Goal: Information Seeking & Learning: Learn about a topic

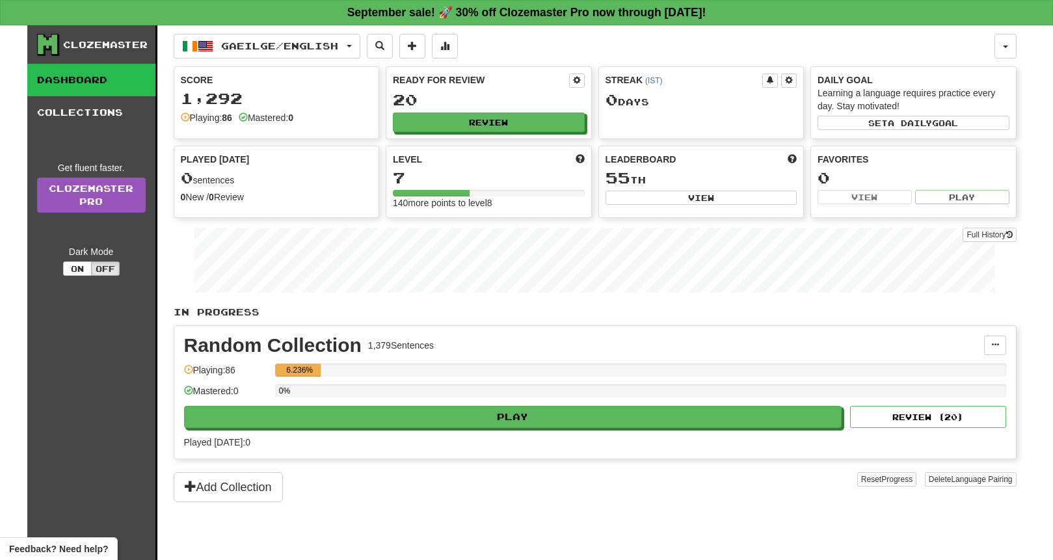
click at [746, 51] on div "Gaeilge / English Gaeilge / English Streak: 0 Review: 20 Points today: 0 Langua…" at bounding box center [584, 46] width 821 height 25
click at [547, 118] on button "Review" at bounding box center [490, 123] width 192 height 20
select select "**"
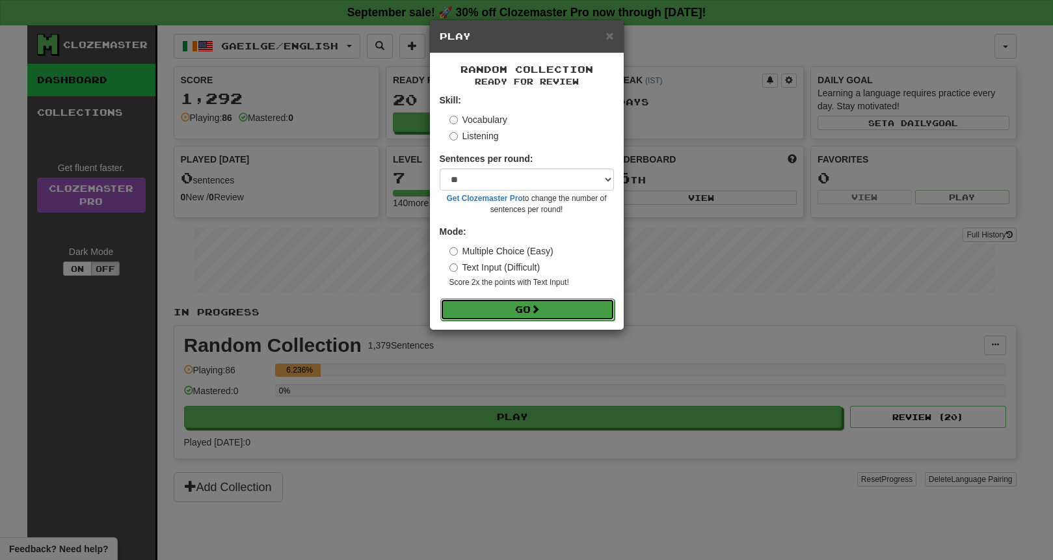
click at [532, 301] on button "Go" at bounding box center [527, 310] width 174 height 22
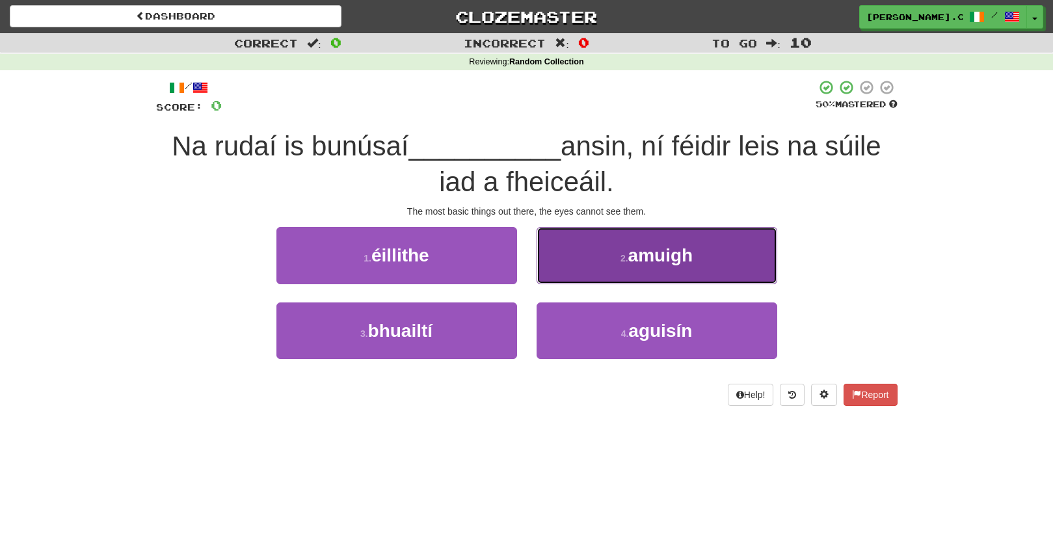
click at [622, 246] on button "2 . amuigh" at bounding box center [657, 255] width 241 height 57
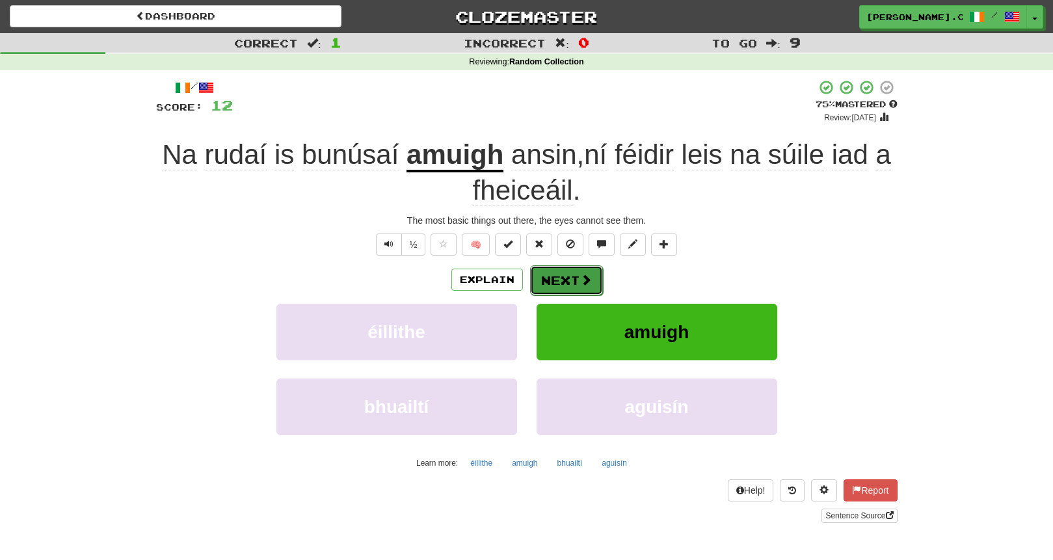
click at [573, 274] on button "Next" at bounding box center [566, 280] width 73 height 30
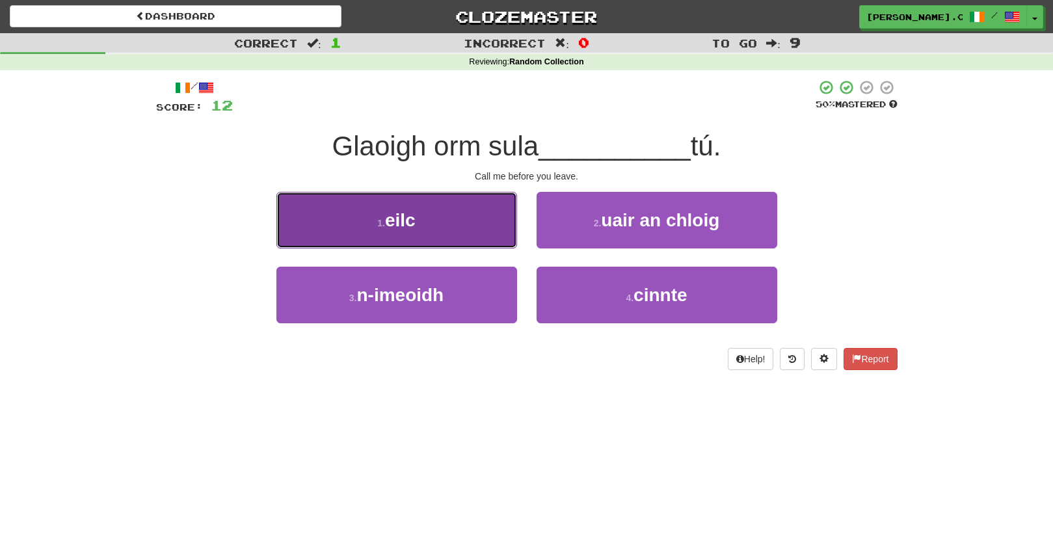
click at [446, 230] on button "1 . eilc" at bounding box center [397, 220] width 241 height 57
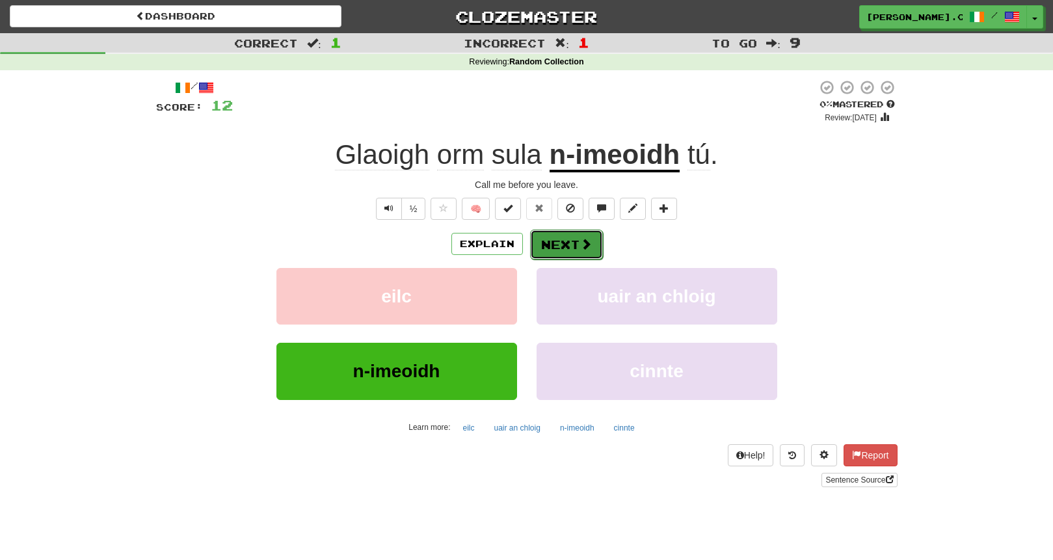
click at [580, 247] on span at bounding box center [586, 244] width 12 height 12
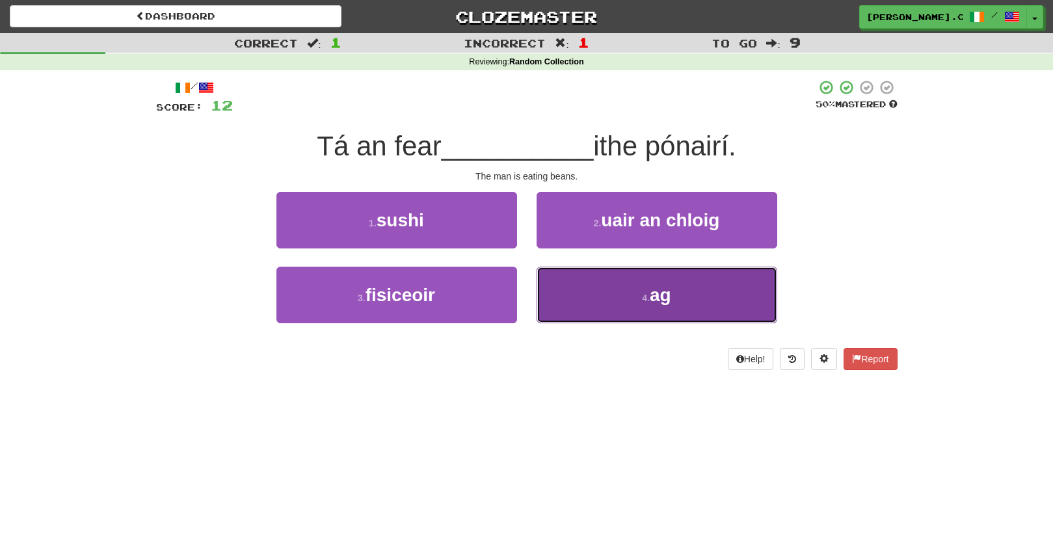
click at [610, 291] on button "4 . ag" at bounding box center [657, 295] width 241 height 57
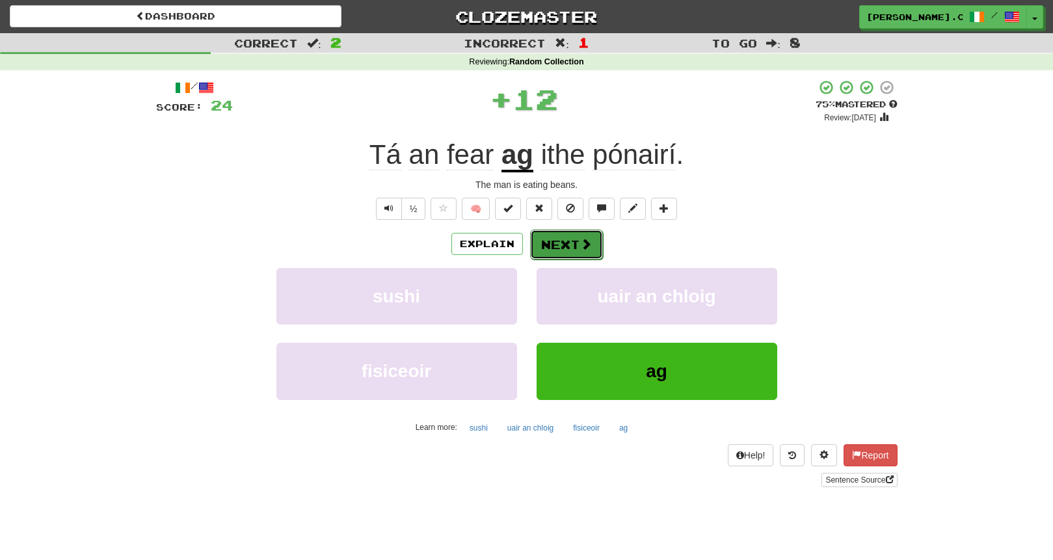
click at [560, 251] on button "Next" at bounding box center [566, 245] width 73 height 30
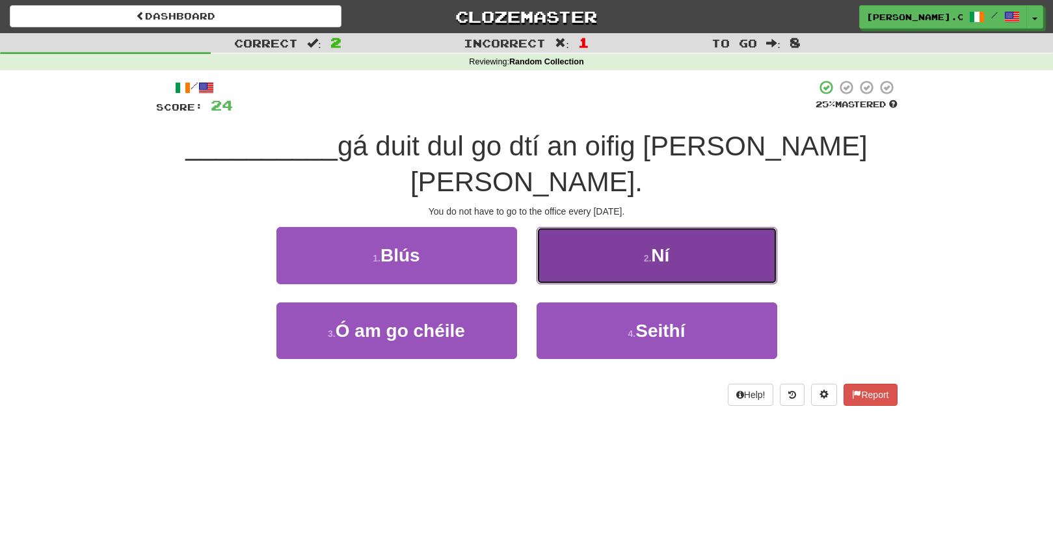
click at [592, 245] on button "2 . Ní" at bounding box center [657, 255] width 241 height 57
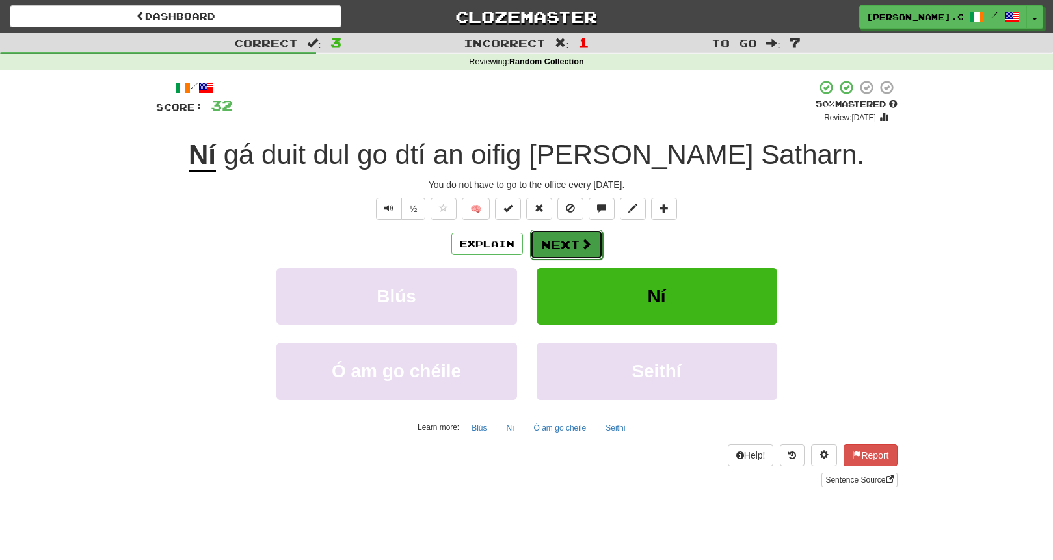
click at [582, 245] on span at bounding box center [586, 244] width 12 height 12
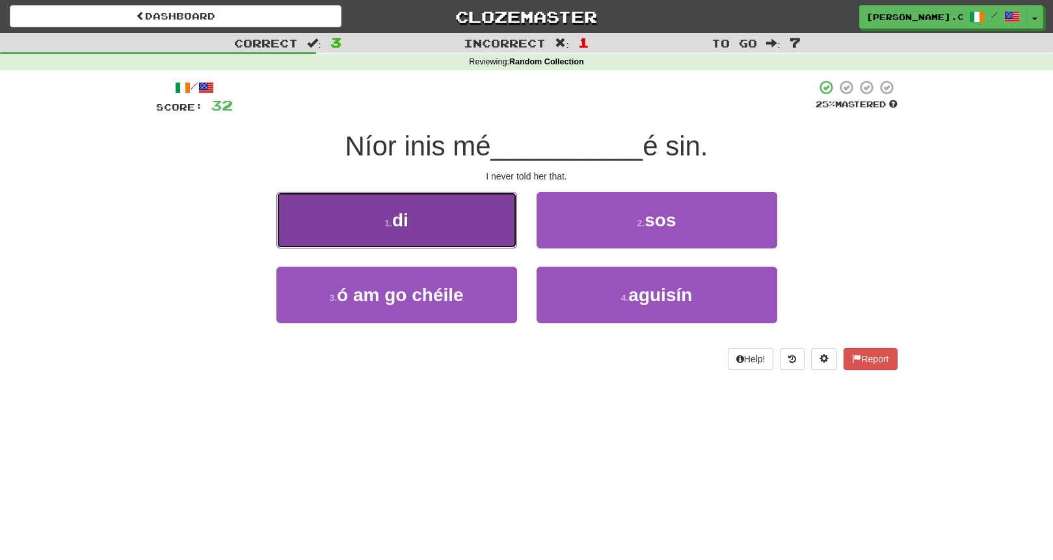
click at [434, 213] on button "1 . di" at bounding box center [397, 220] width 241 height 57
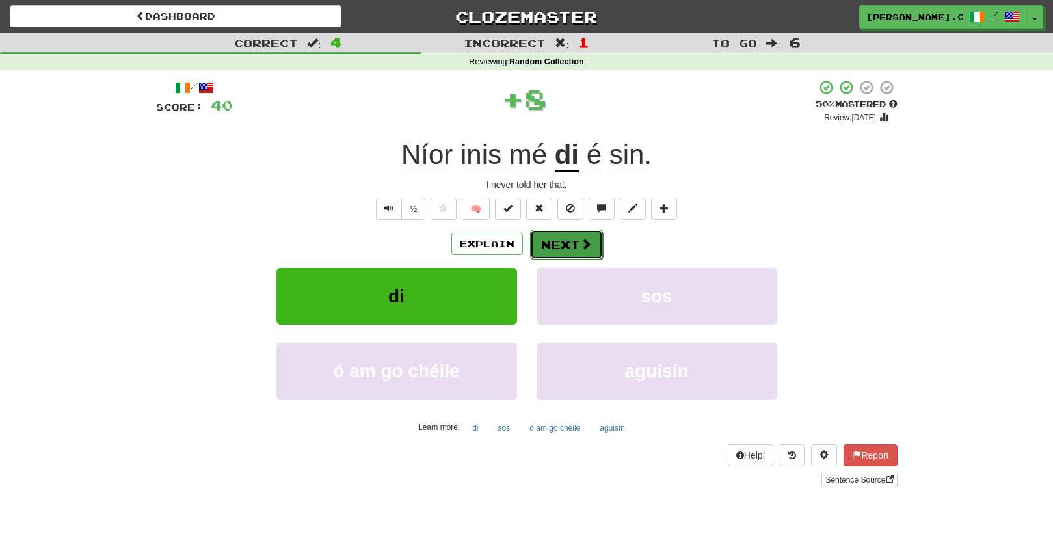
click at [595, 244] on button "Next" at bounding box center [566, 245] width 73 height 30
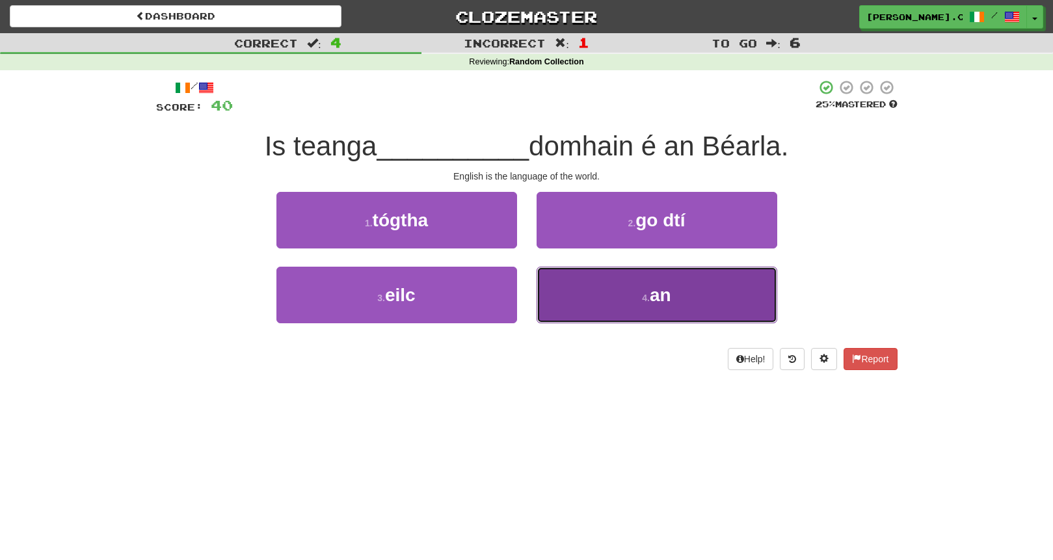
click at [631, 291] on button "4 . an" at bounding box center [657, 295] width 241 height 57
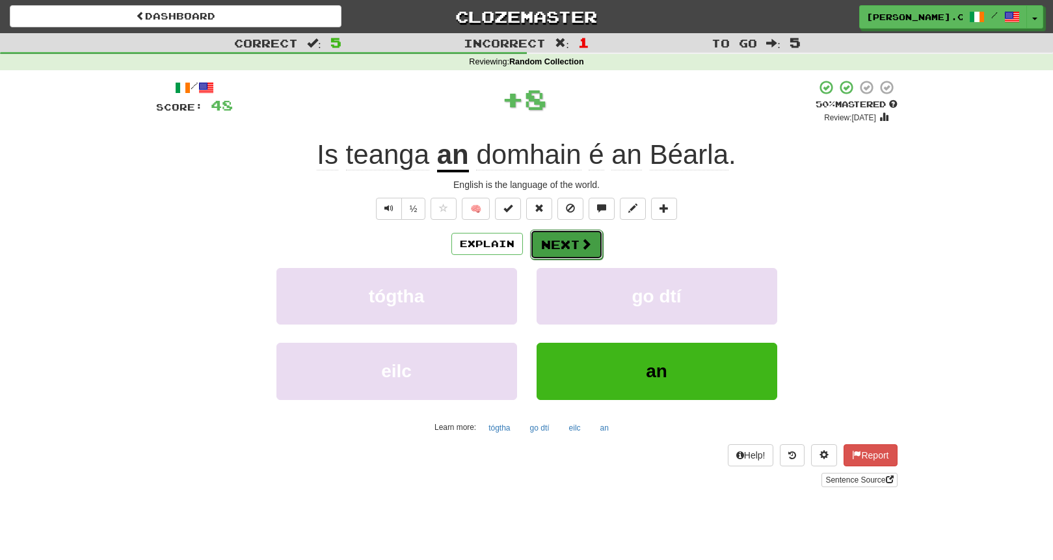
click at [576, 238] on button "Next" at bounding box center [566, 245] width 73 height 30
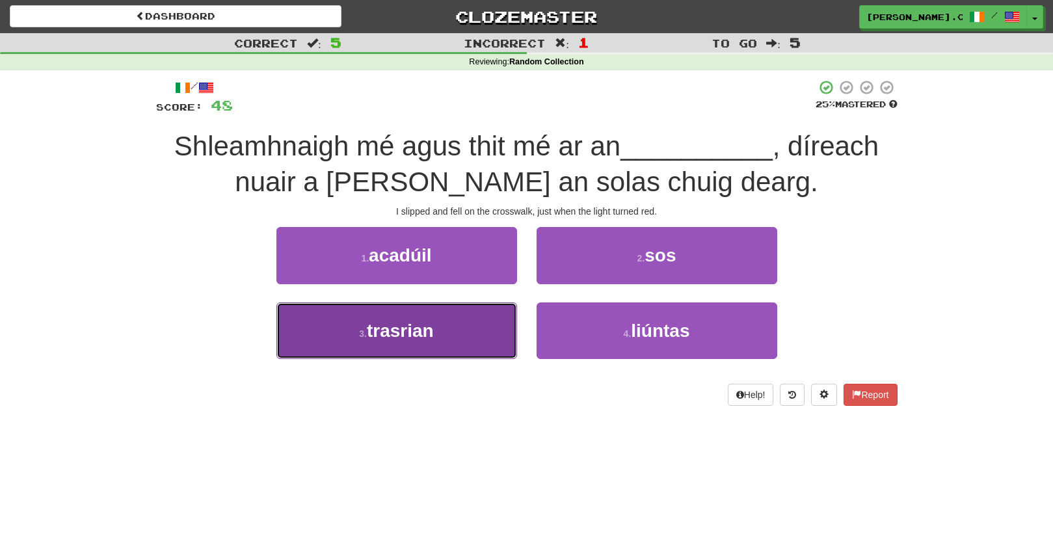
click at [466, 338] on button "3 . trasrian" at bounding box center [397, 331] width 241 height 57
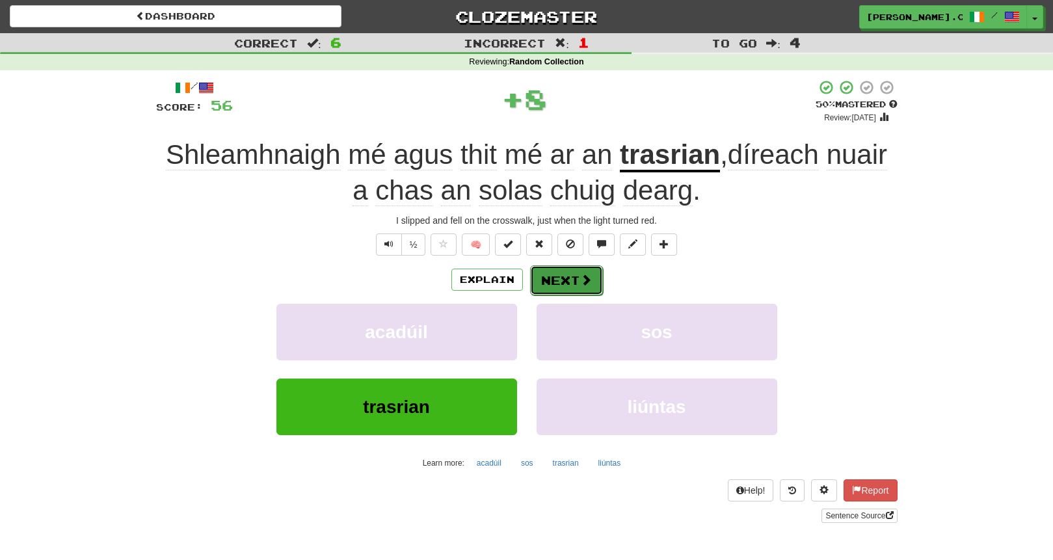
click at [568, 283] on button "Next" at bounding box center [566, 280] width 73 height 30
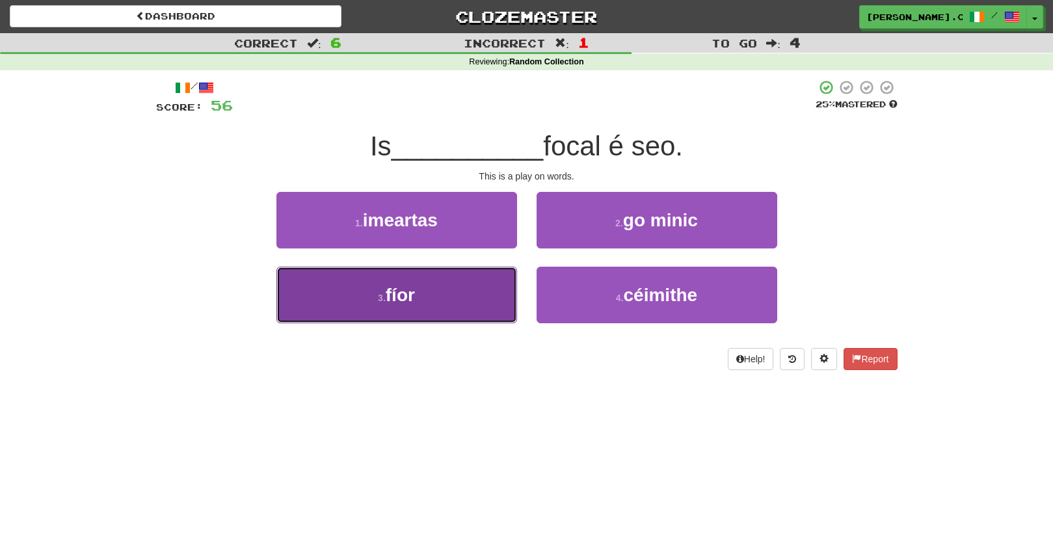
click at [459, 308] on button "3 . fíor" at bounding box center [397, 295] width 241 height 57
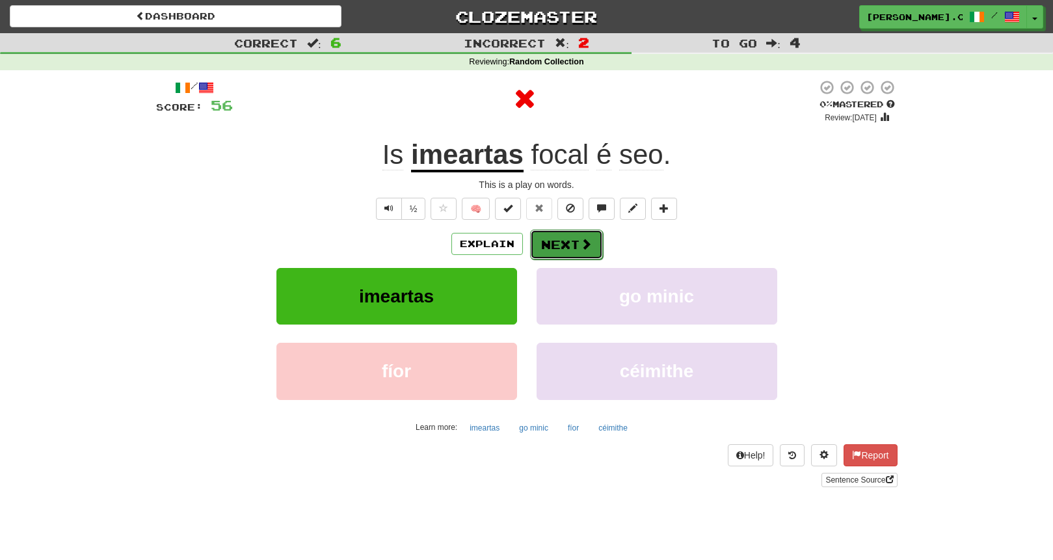
click at [567, 249] on button "Next" at bounding box center [566, 245] width 73 height 30
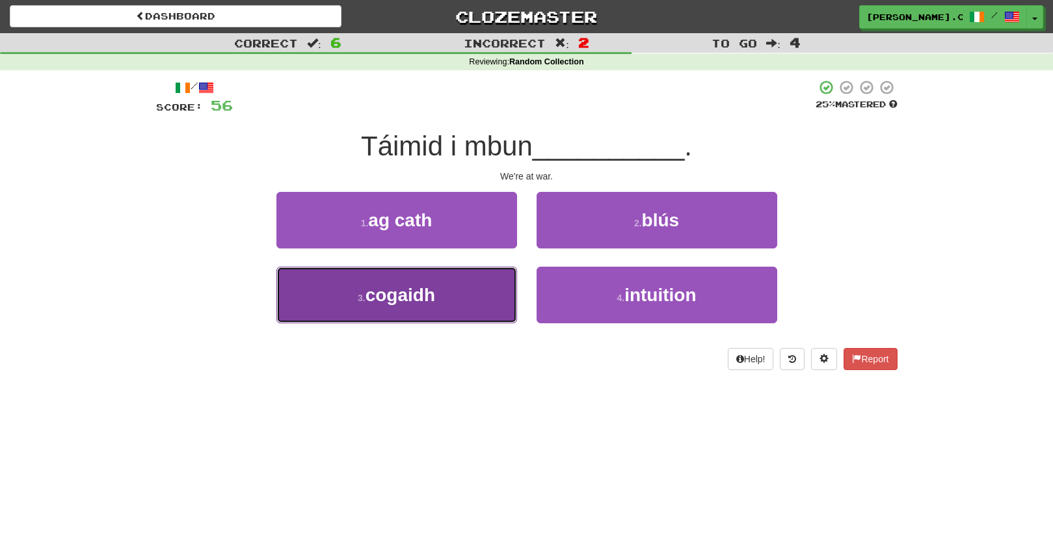
click at [460, 270] on button "3 . cogaidh" at bounding box center [397, 295] width 241 height 57
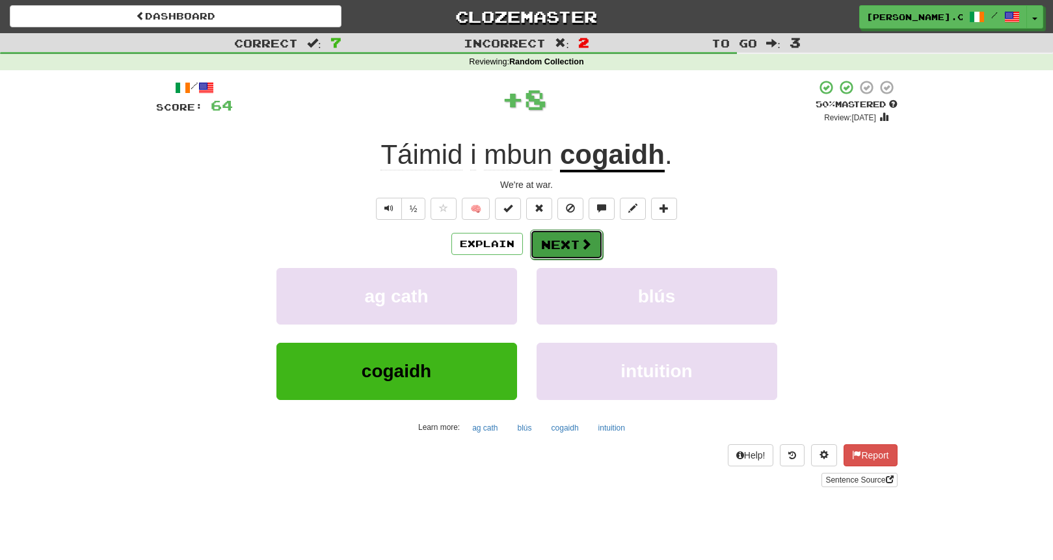
click at [555, 249] on button "Next" at bounding box center [566, 245] width 73 height 30
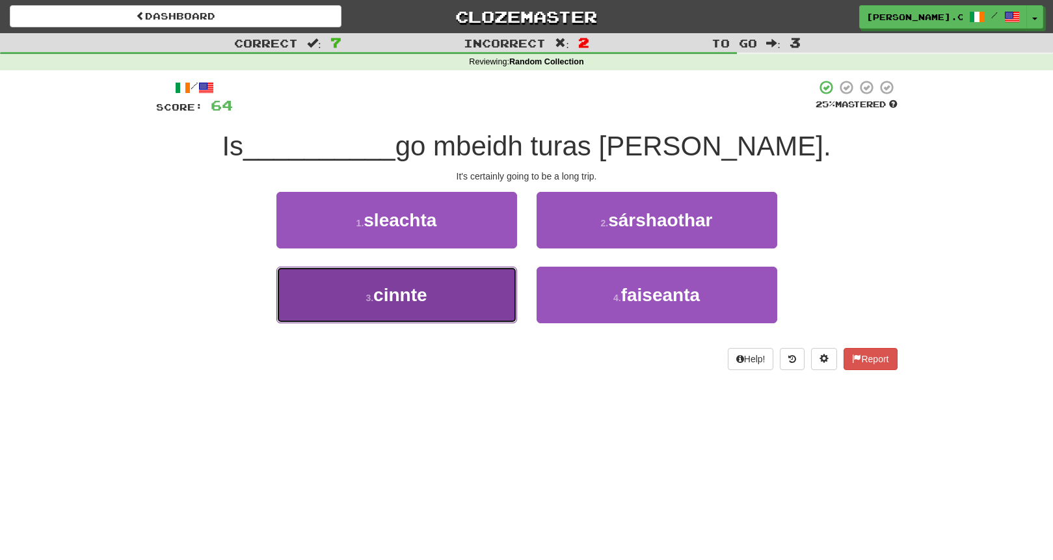
click at [459, 301] on button "3 . cinnte" at bounding box center [397, 295] width 241 height 57
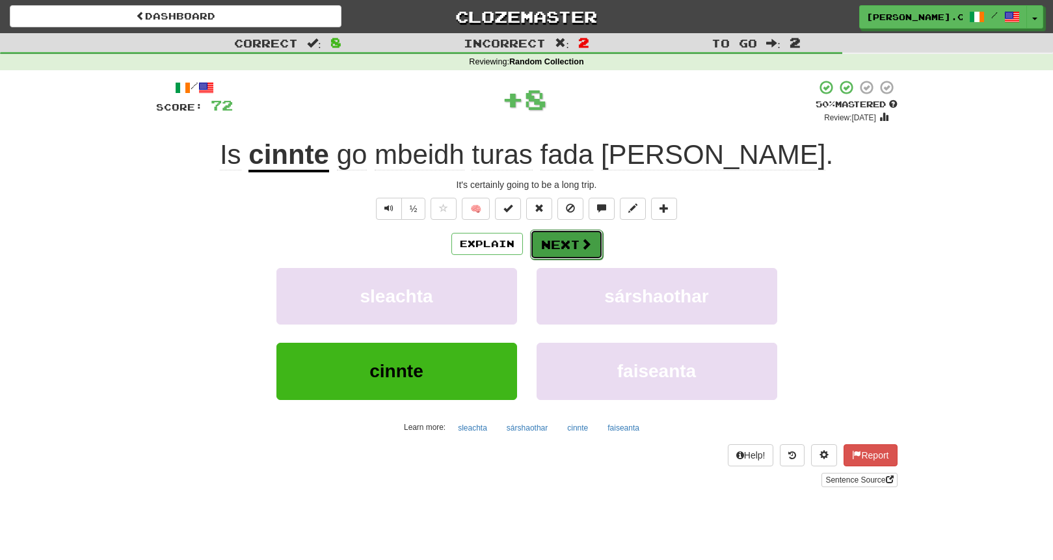
click at [565, 253] on button "Next" at bounding box center [566, 245] width 73 height 30
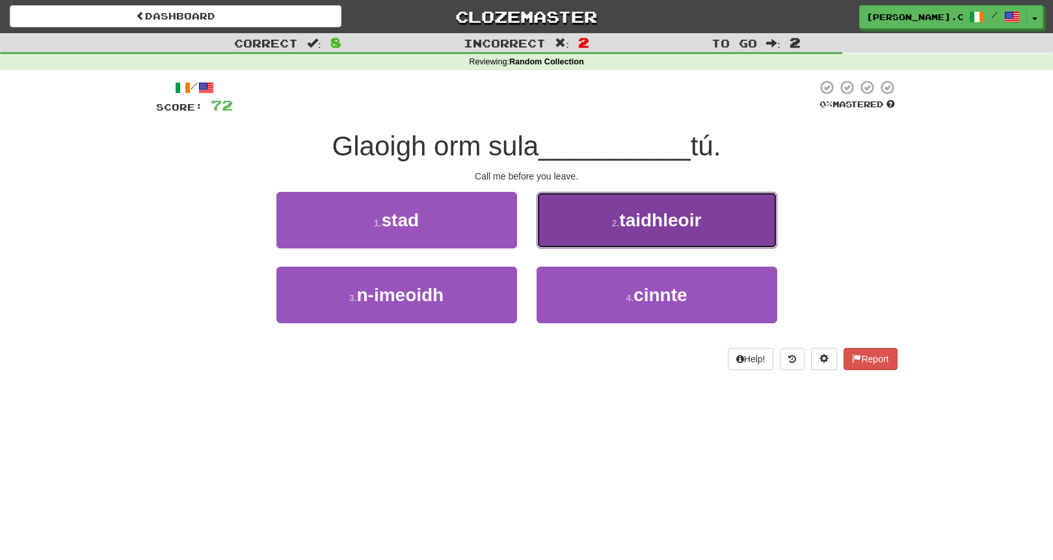
click at [575, 223] on button "2 . taidhleoir" at bounding box center [657, 220] width 241 height 57
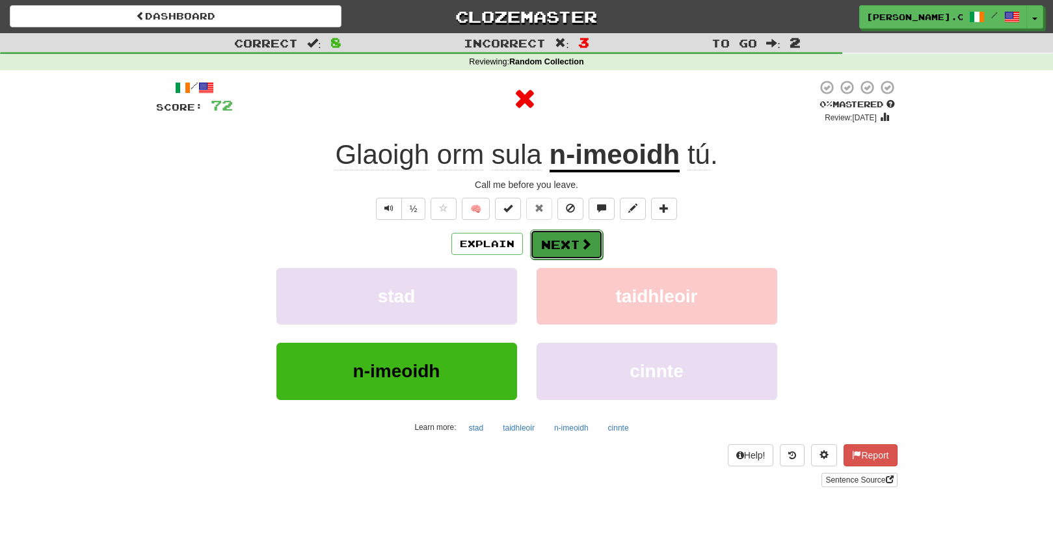
click at [544, 258] on button "Next" at bounding box center [566, 245] width 73 height 30
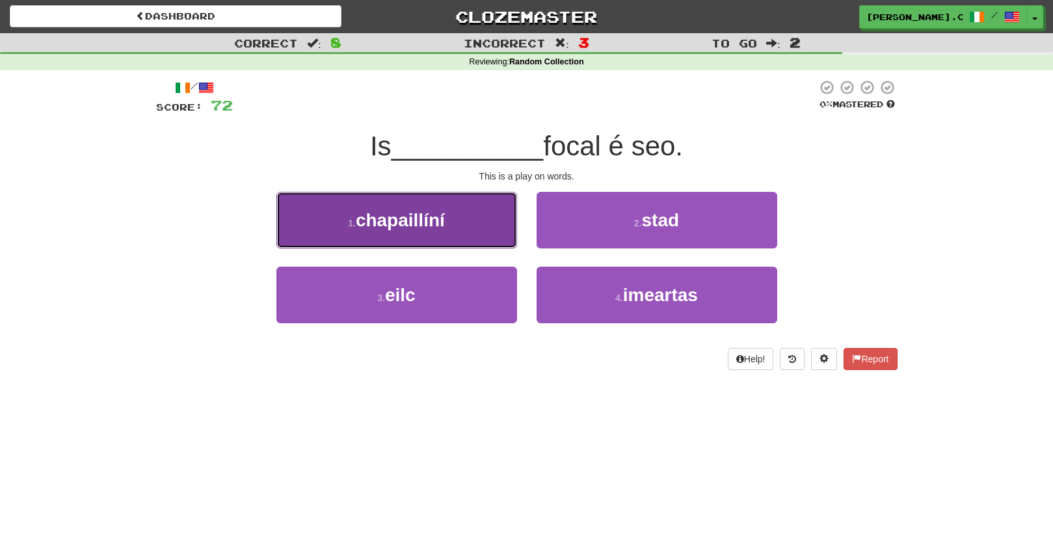
click at [478, 222] on button "1 . chapaillíní" at bounding box center [397, 220] width 241 height 57
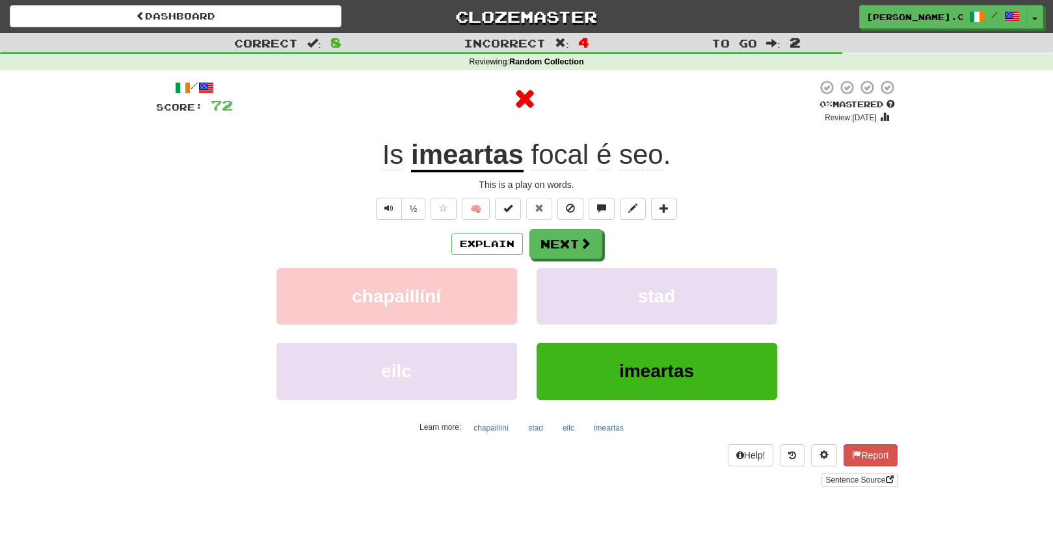
click at [569, 264] on div "Explain Next chapaillíní stad eilc imeartas Learn more: chapaillíní stad eilc i…" at bounding box center [527, 333] width 742 height 209
click at [568, 249] on button "Next" at bounding box center [566, 245] width 73 height 30
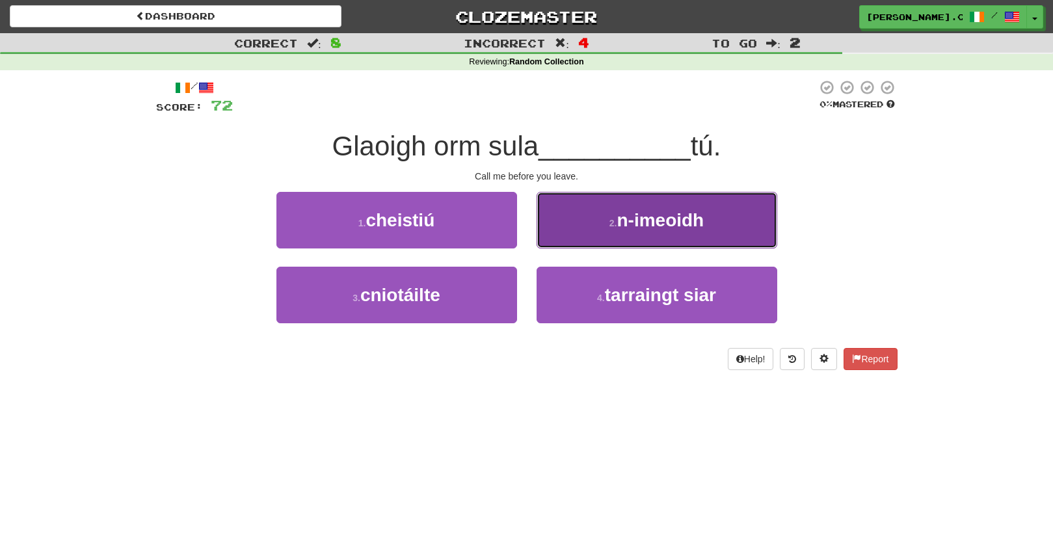
click at [641, 212] on span "n-imeoidh" at bounding box center [660, 220] width 87 height 20
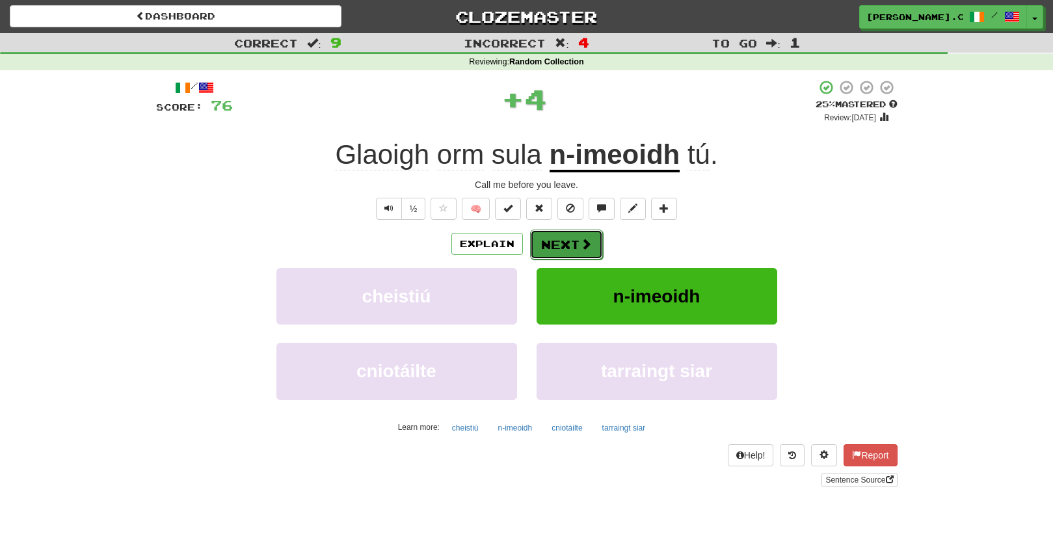
click at [577, 245] on button "Next" at bounding box center [566, 245] width 73 height 30
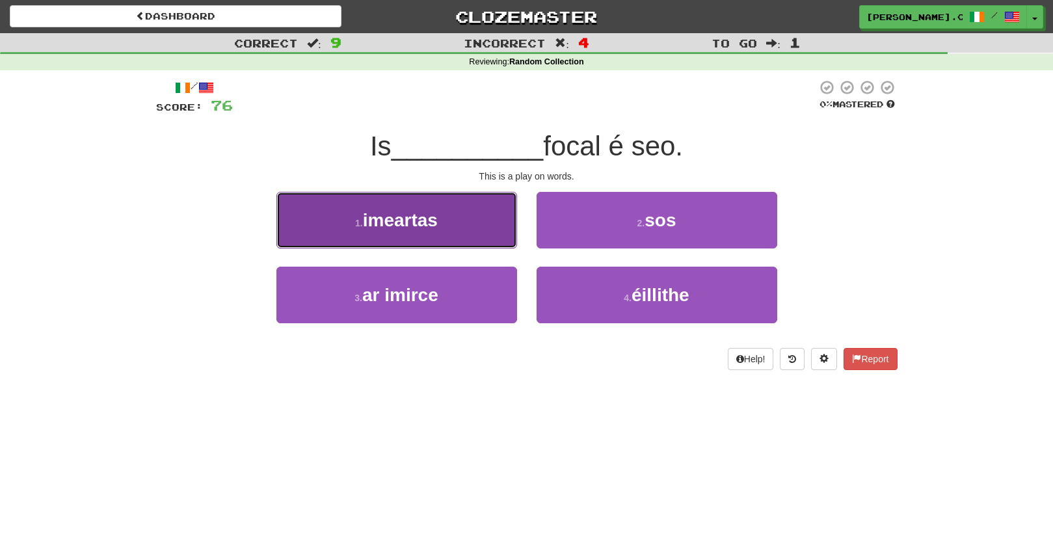
click at [487, 229] on button "1 . imeartas" at bounding box center [397, 220] width 241 height 57
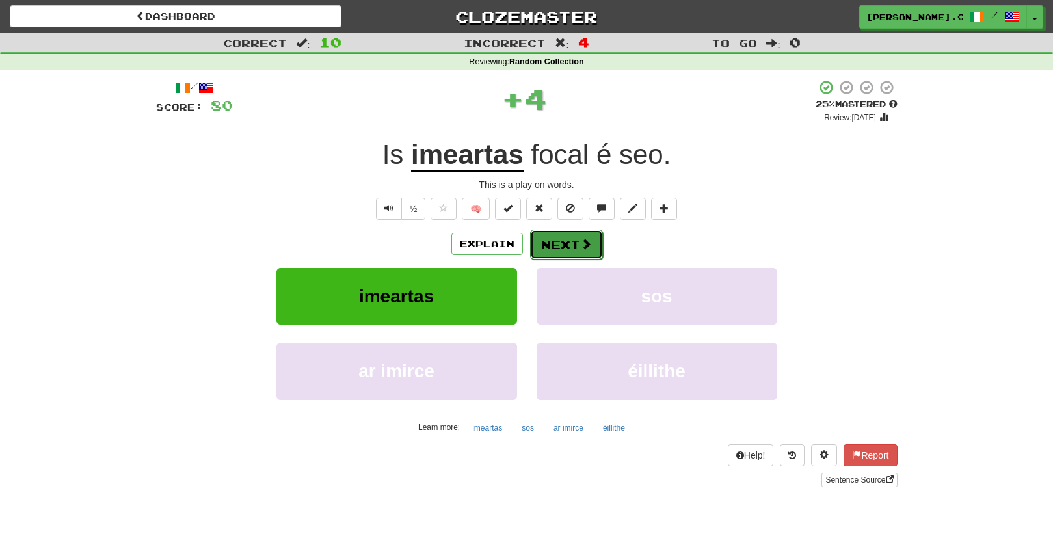
click at [563, 241] on button "Next" at bounding box center [566, 245] width 73 height 30
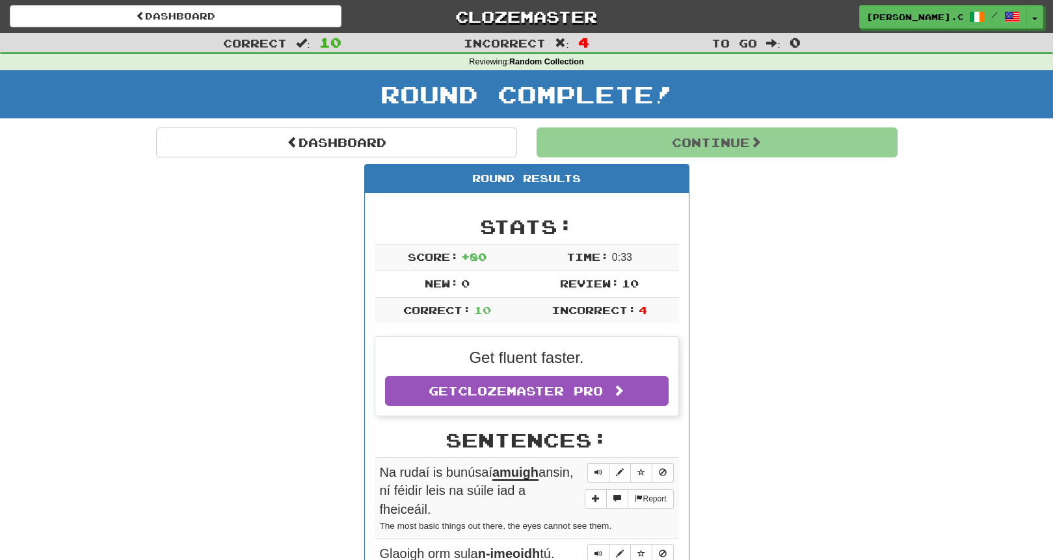
scroll to position [4, 0]
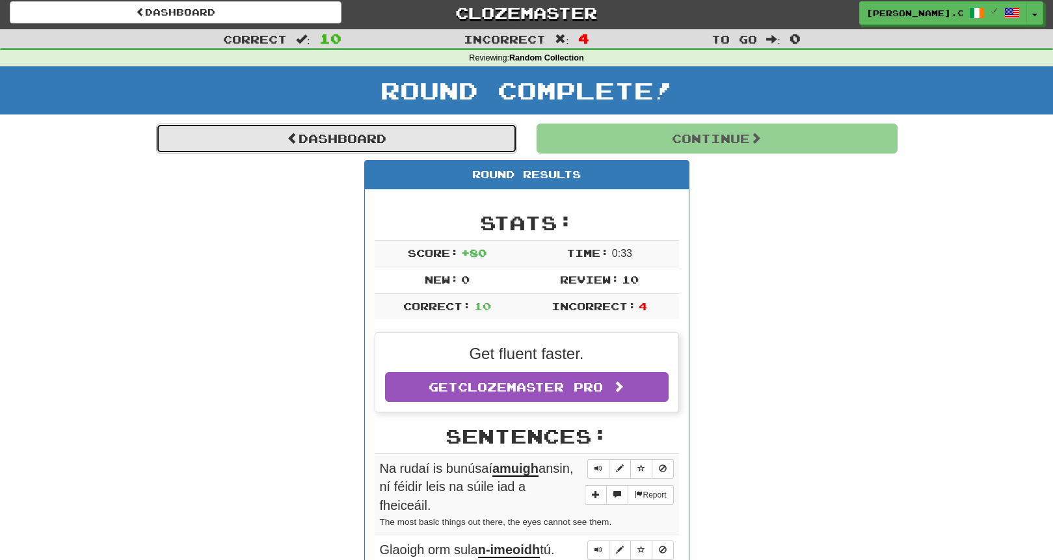
click at [458, 126] on link "Dashboard" at bounding box center [336, 139] width 361 height 30
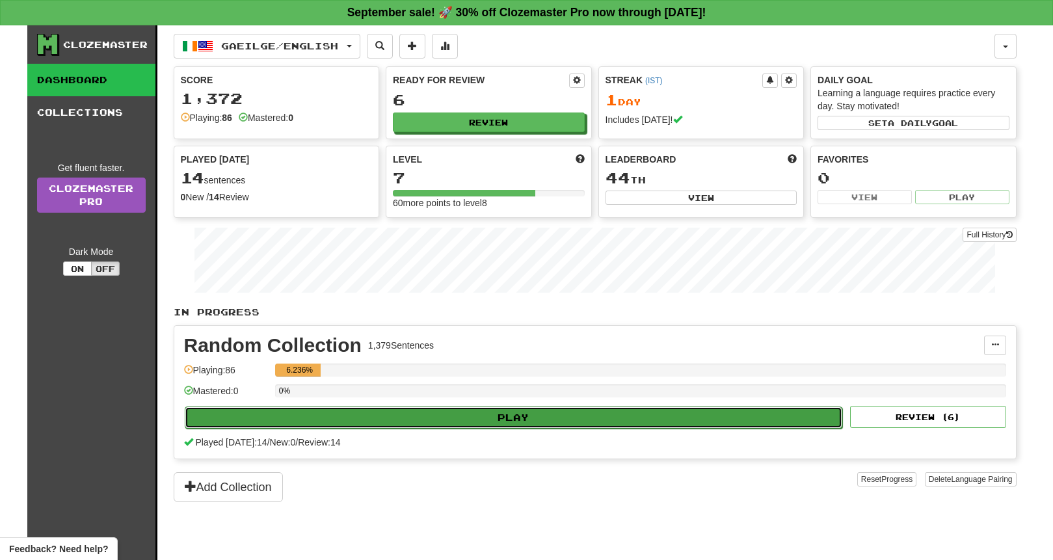
click at [535, 416] on button "Play" at bounding box center [514, 418] width 658 height 22
select select "**"
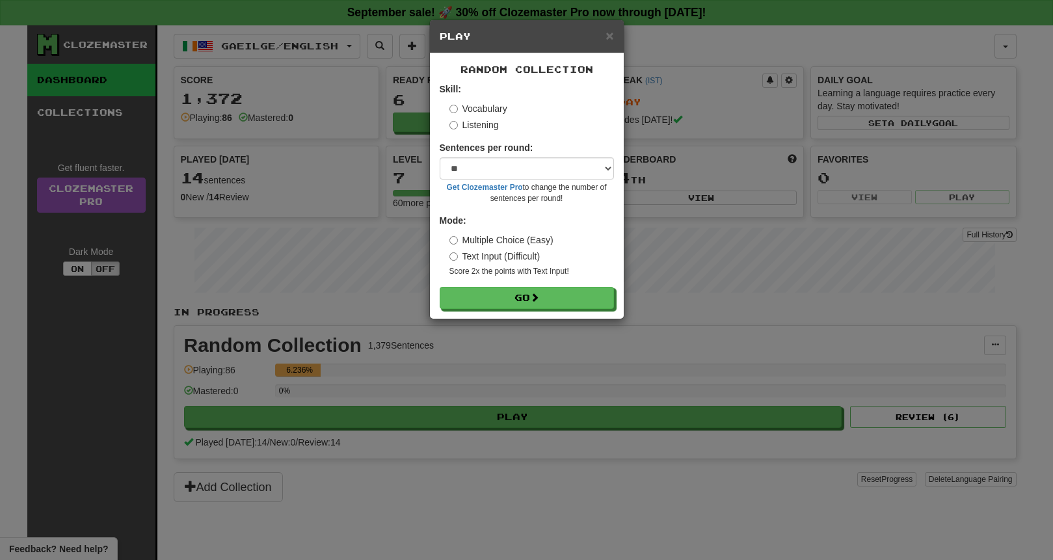
click at [458, 128] on label "Listening" at bounding box center [474, 124] width 49 height 13
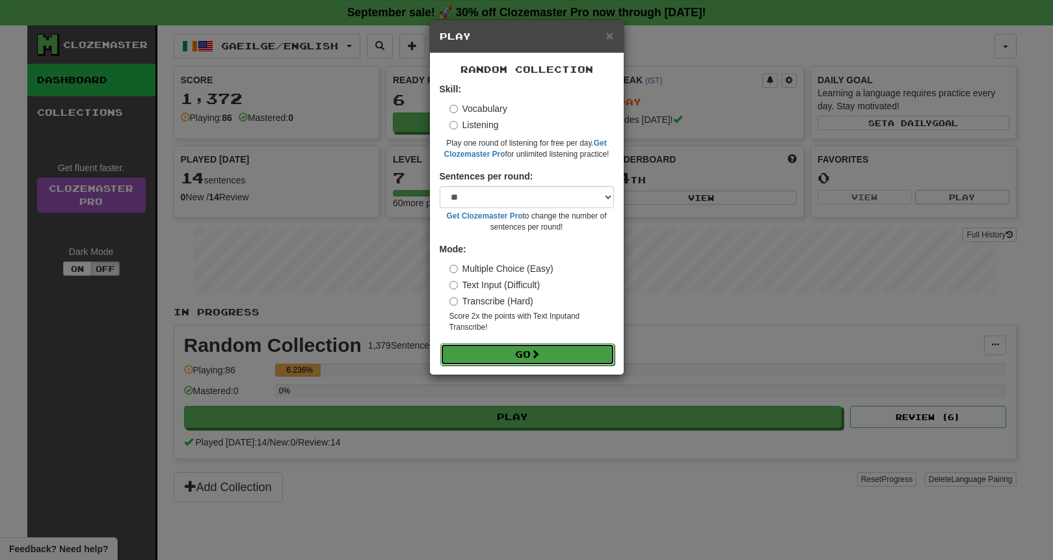
click at [521, 352] on button "Go" at bounding box center [527, 355] width 174 height 22
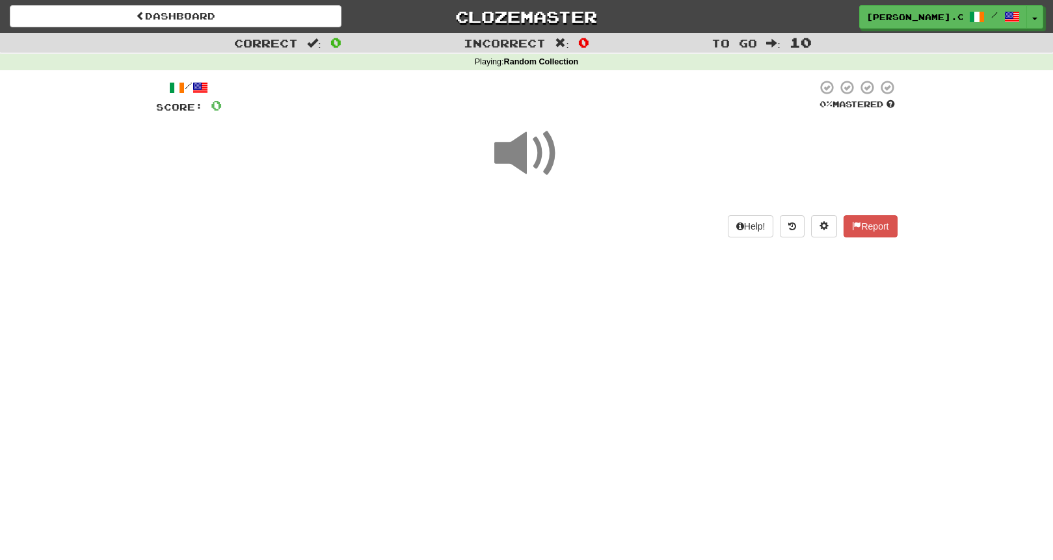
click at [522, 174] on span at bounding box center [526, 153] width 65 height 65
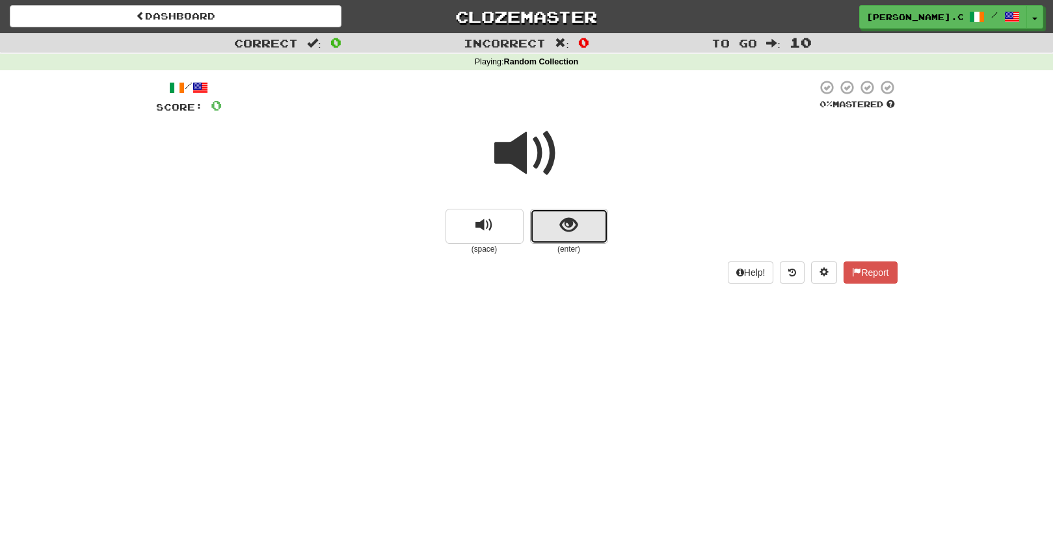
click at [578, 220] on button "show sentence" at bounding box center [569, 226] width 78 height 35
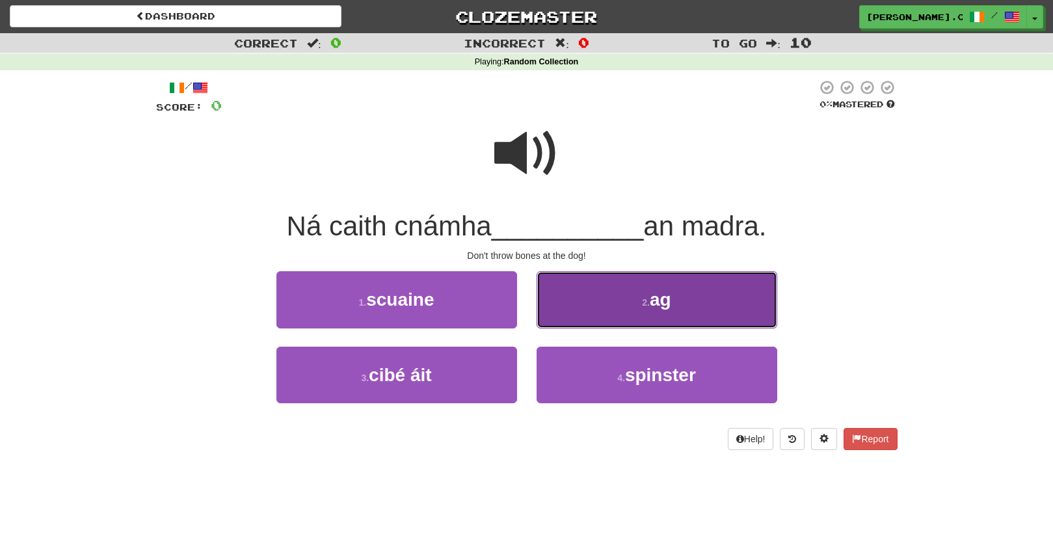
click at [581, 301] on button "2 . ag" at bounding box center [657, 299] width 241 height 57
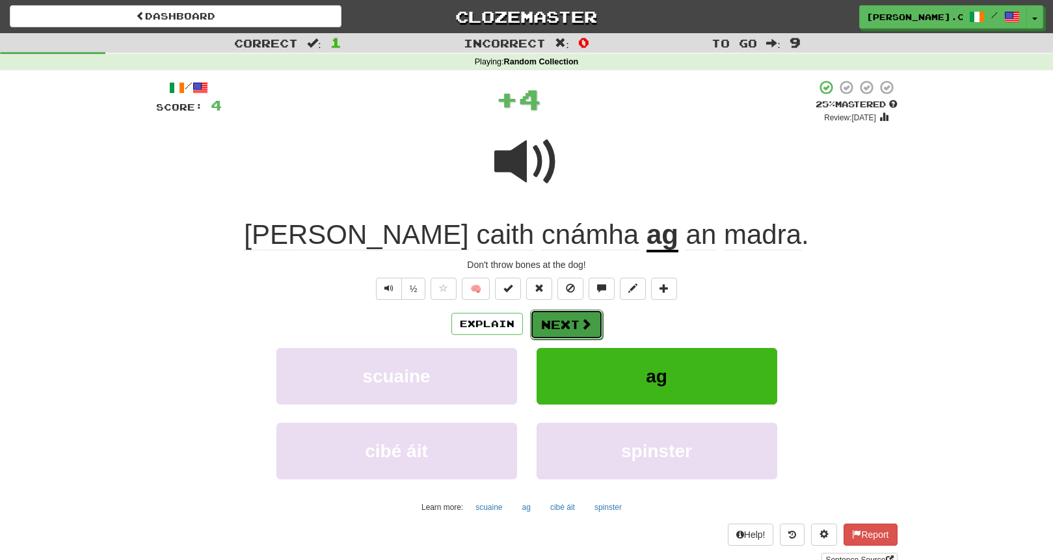
click at [581, 330] on span at bounding box center [586, 324] width 12 height 12
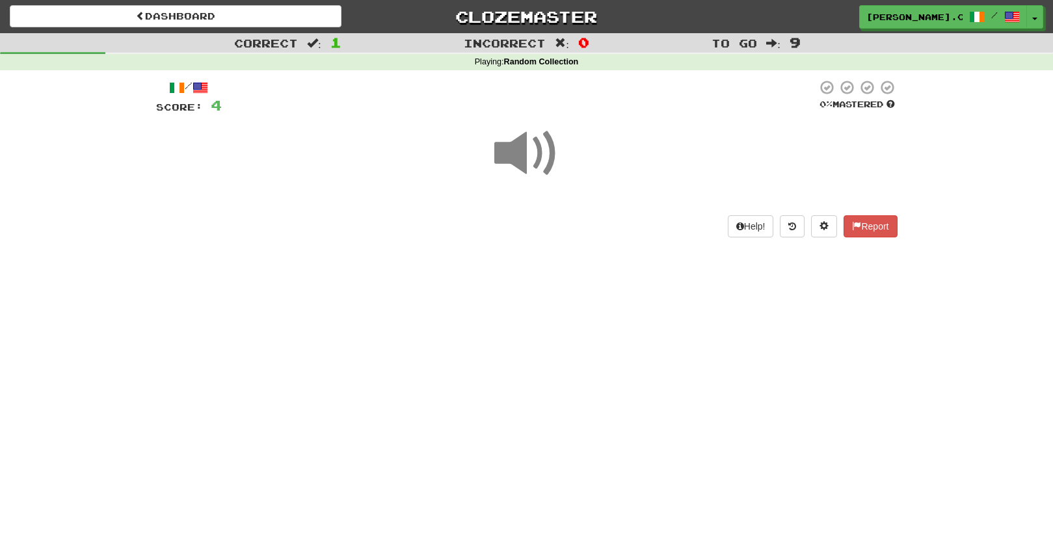
click at [528, 154] on span at bounding box center [526, 153] width 65 height 65
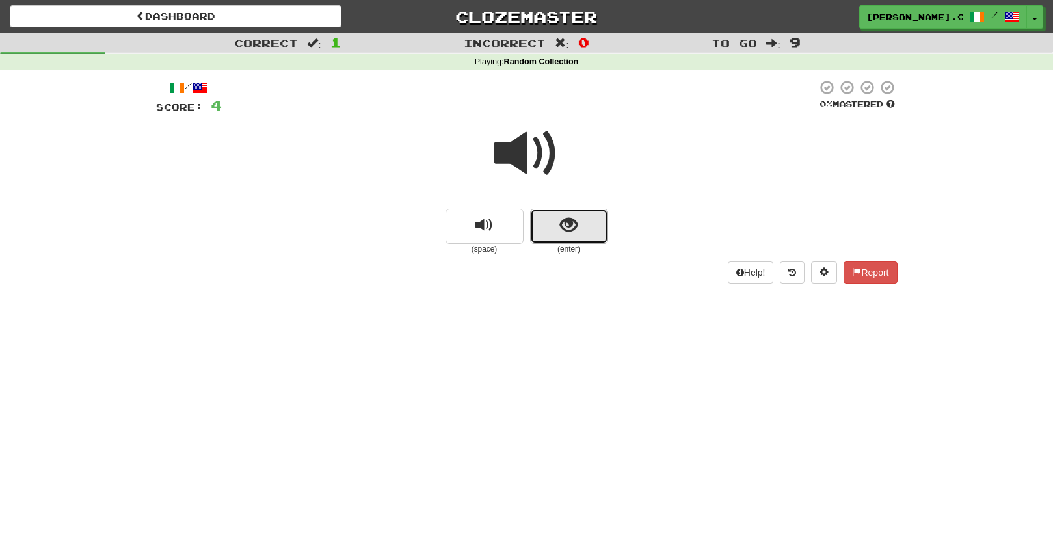
click at [551, 225] on button "show sentence" at bounding box center [569, 226] width 78 height 35
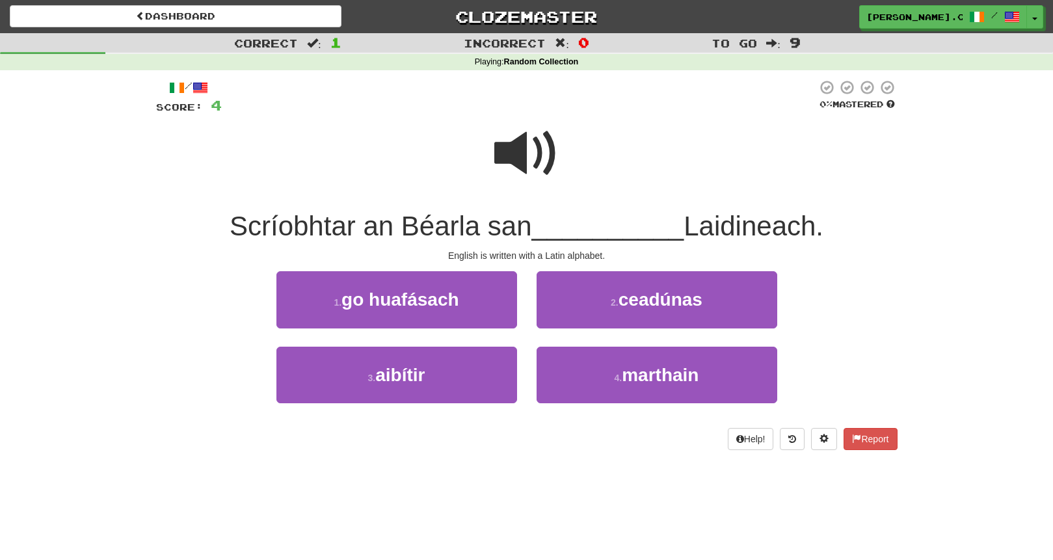
click at [519, 147] on span at bounding box center [526, 153] width 65 height 65
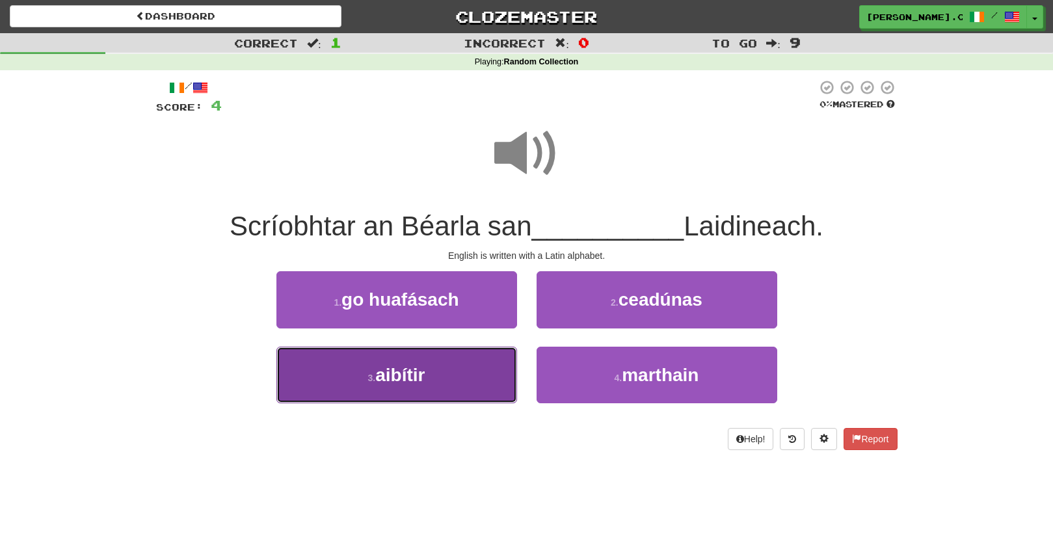
click at [431, 390] on button "3 . aibítir" at bounding box center [397, 375] width 241 height 57
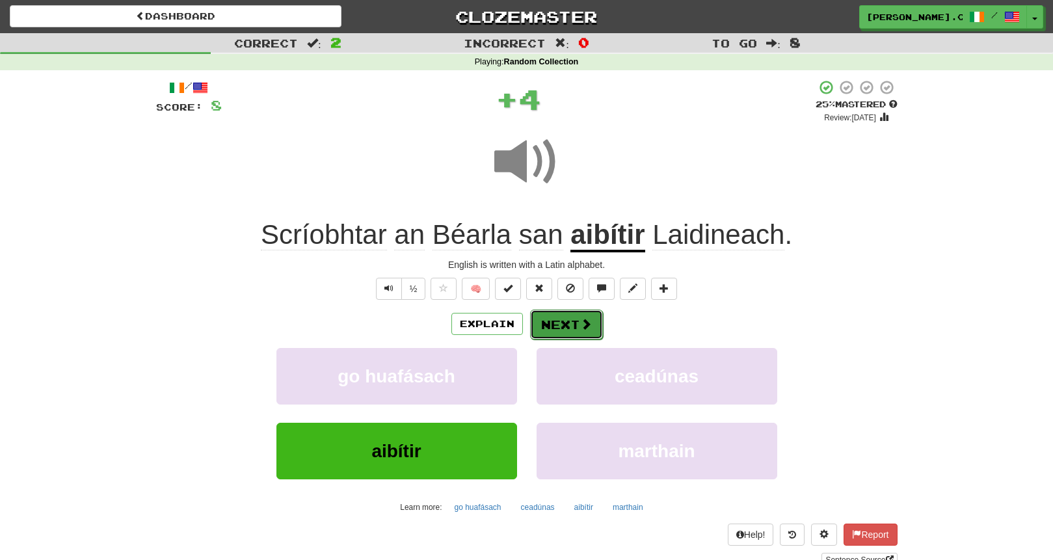
click at [554, 323] on button "Next" at bounding box center [566, 325] width 73 height 30
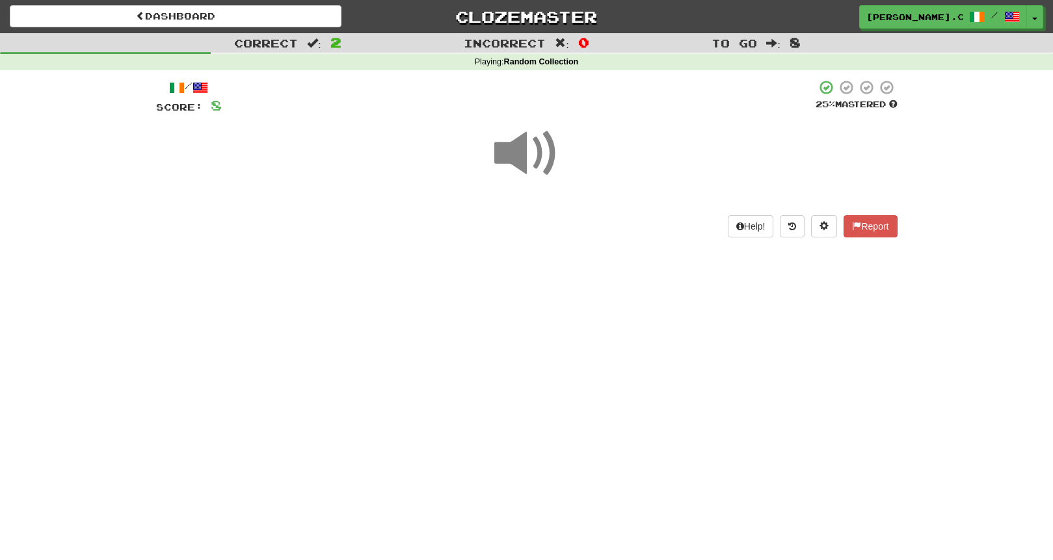
click at [521, 144] on span at bounding box center [526, 153] width 65 height 65
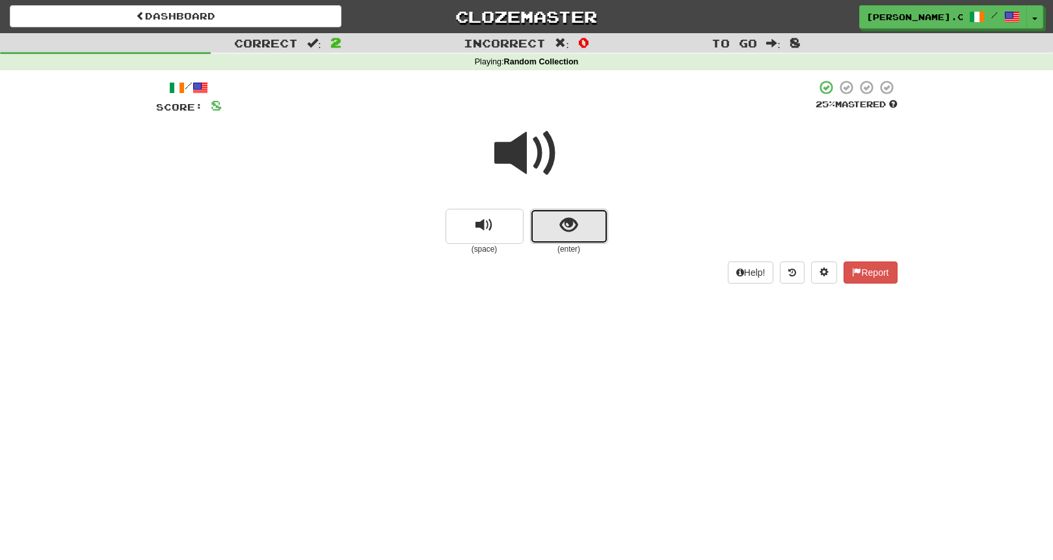
click at [577, 231] on span "show sentence" at bounding box center [569, 226] width 18 height 18
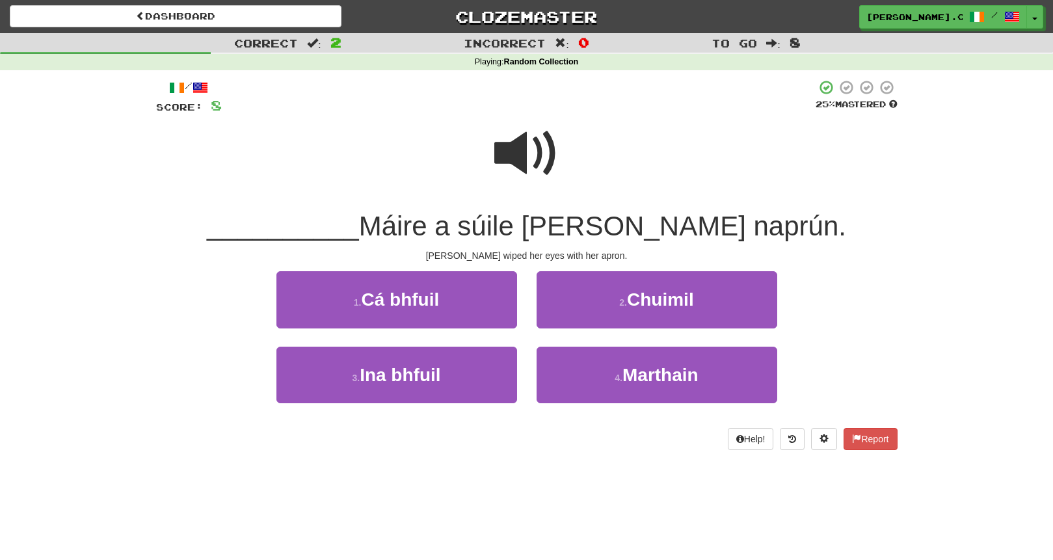
click at [523, 166] on span at bounding box center [526, 153] width 65 height 65
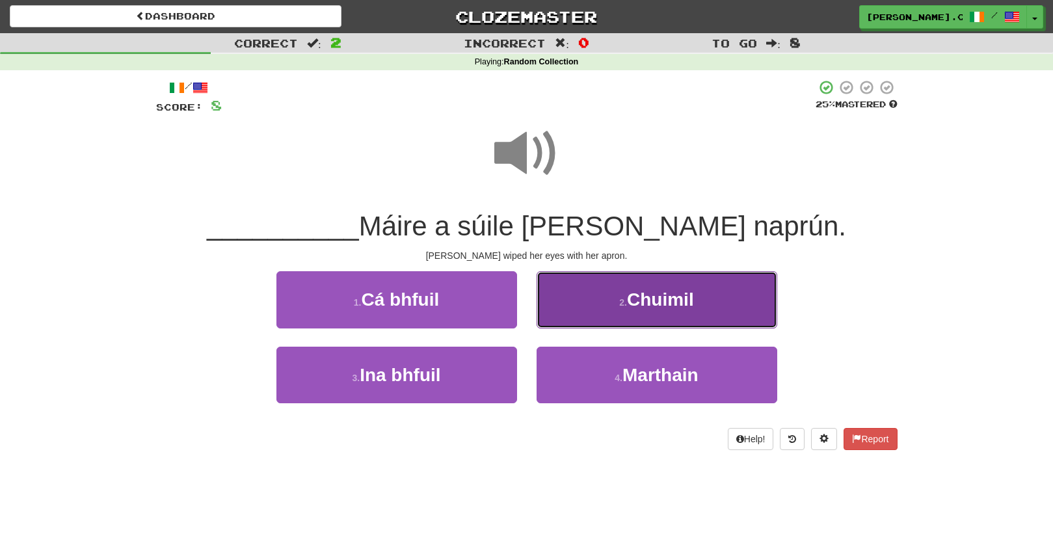
click at [658, 318] on button "2 . Chuimil" at bounding box center [657, 299] width 241 height 57
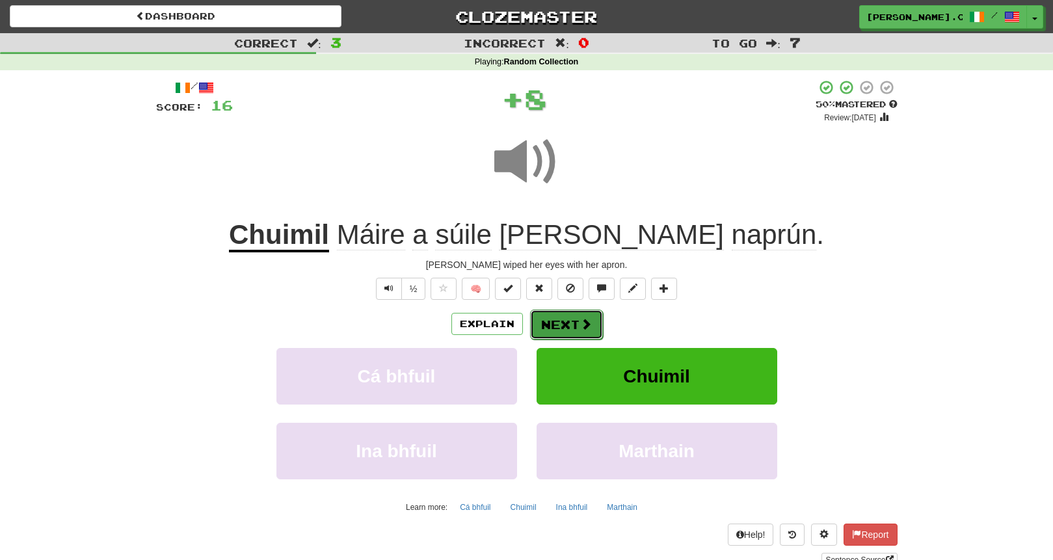
click at [576, 319] on button "Next" at bounding box center [566, 325] width 73 height 30
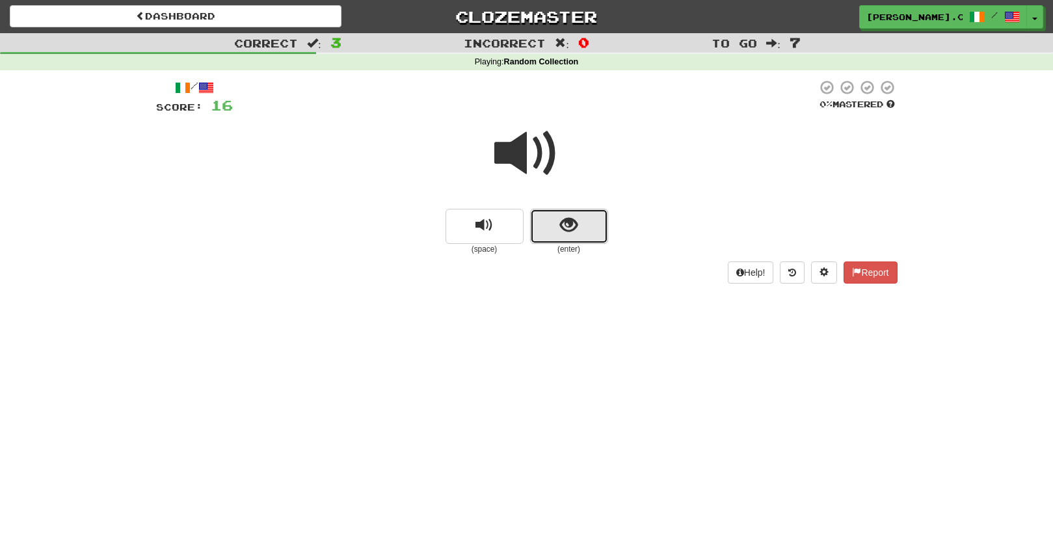
click at [584, 221] on button "show sentence" at bounding box center [569, 226] width 78 height 35
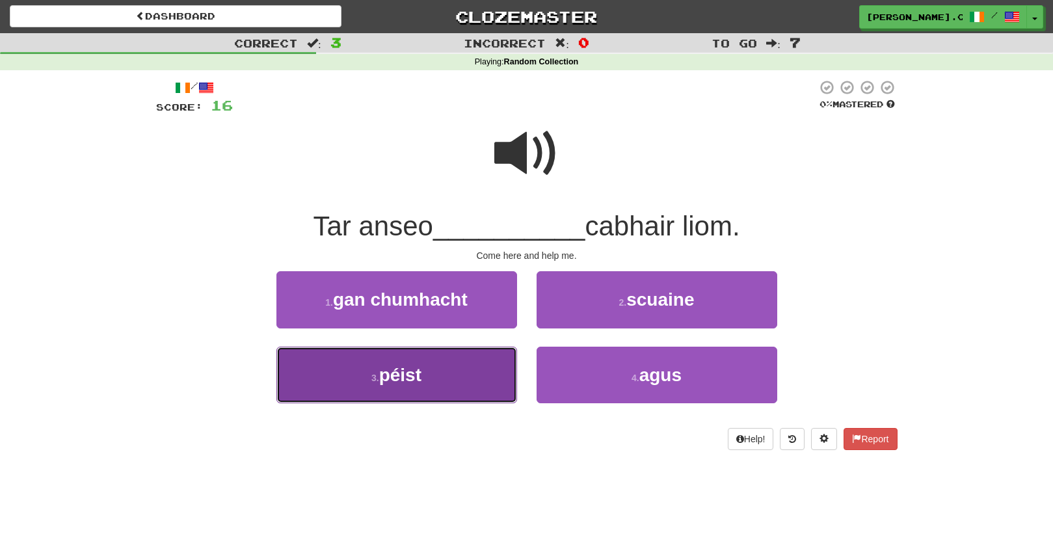
click at [442, 358] on button "3 . péist" at bounding box center [397, 375] width 241 height 57
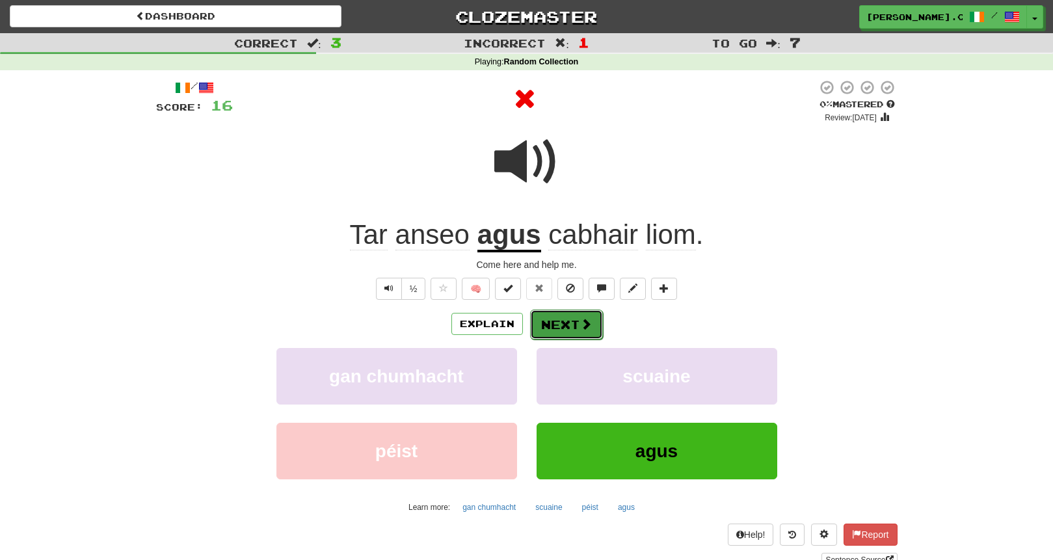
click at [558, 322] on button "Next" at bounding box center [566, 325] width 73 height 30
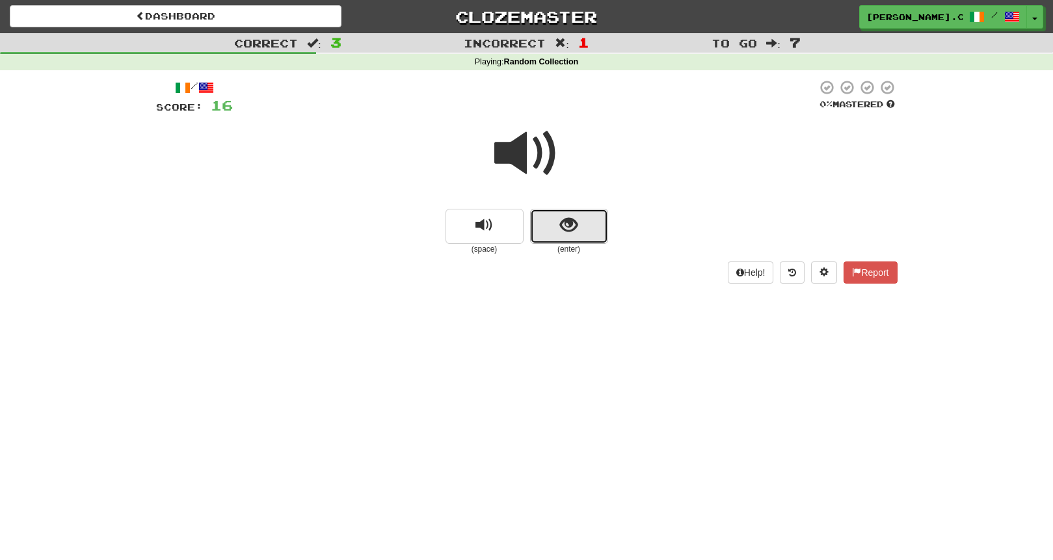
click at [574, 228] on span "show sentence" at bounding box center [569, 226] width 18 height 18
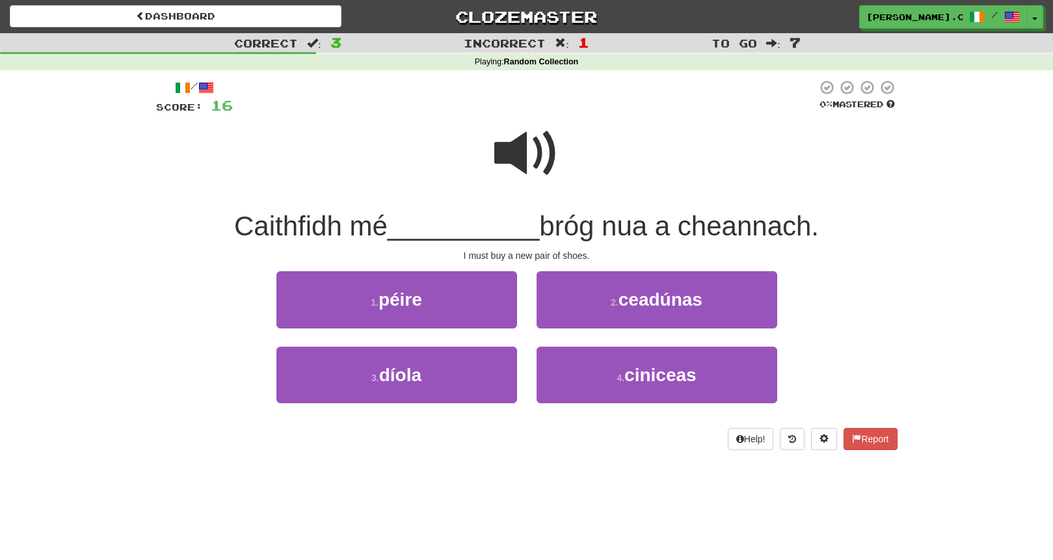
click at [517, 139] on span at bounding box center [526, 153] width 65 height 65
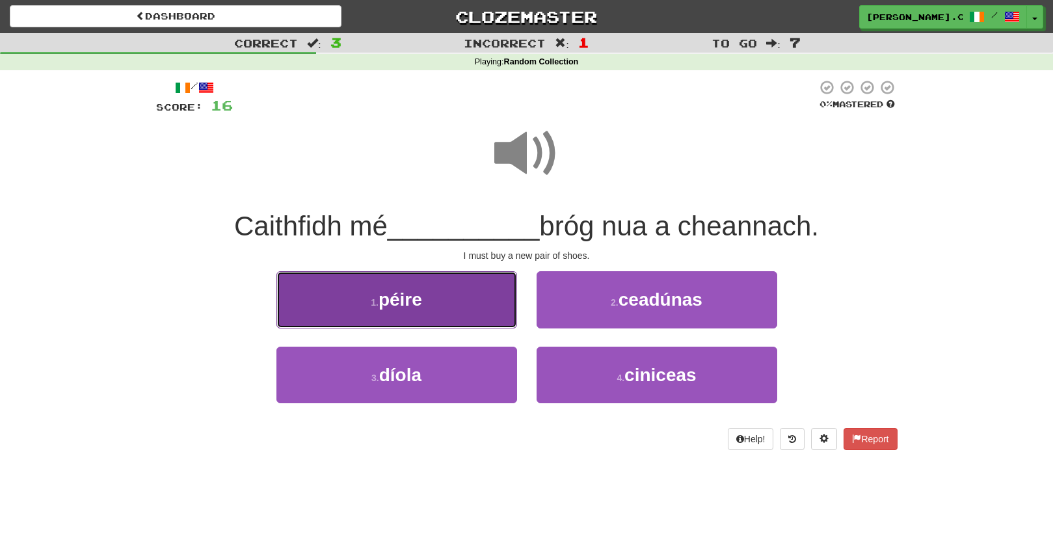
click at [464, 305] on button "1 . péire" at bounding box center [397, 299] width 241 height 57
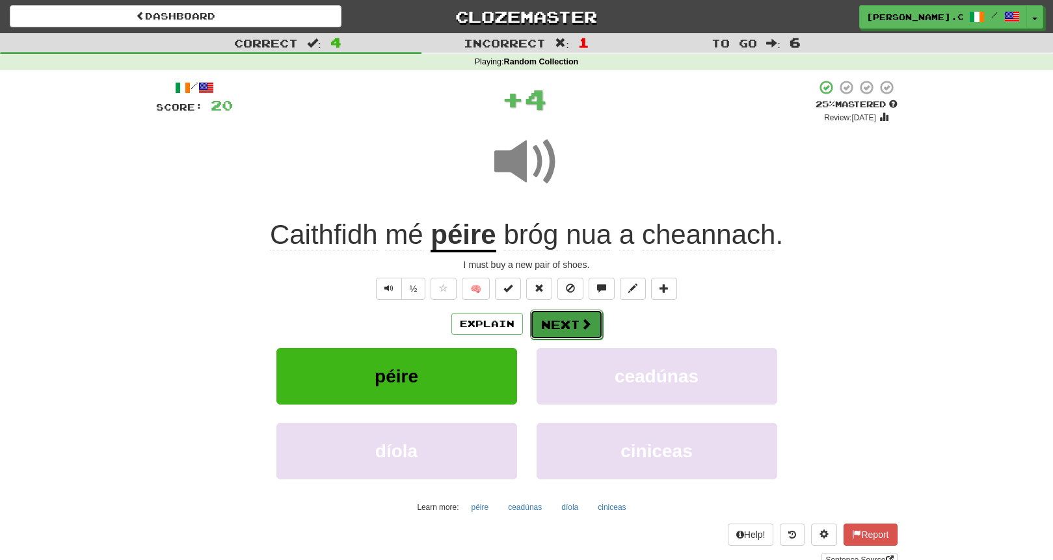
click at [565, 327] on button "Next" at bounding box center [566, 325] width 73 height 30
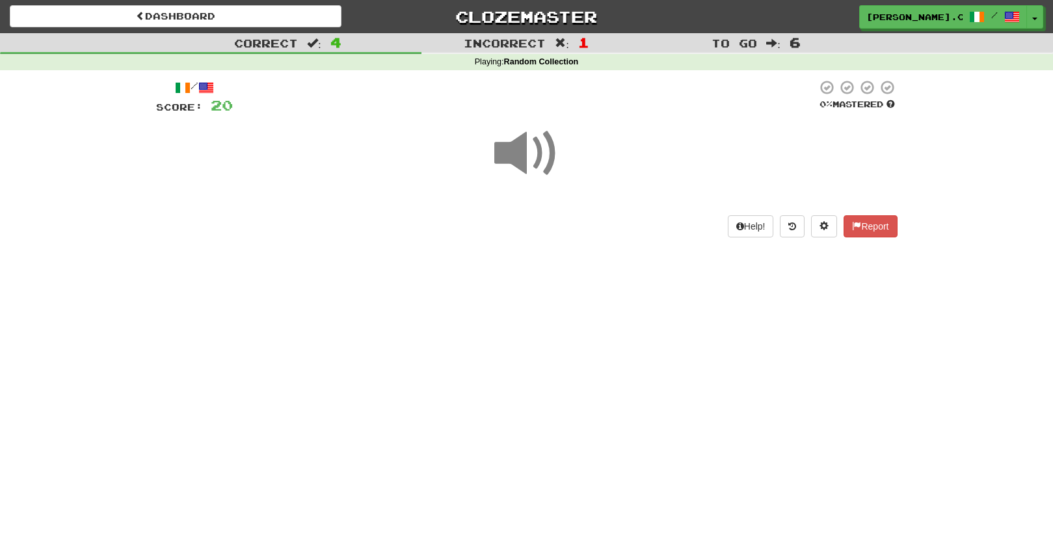
click at [535, 167] on span at bounding box center [526, 153] width 65 height 65
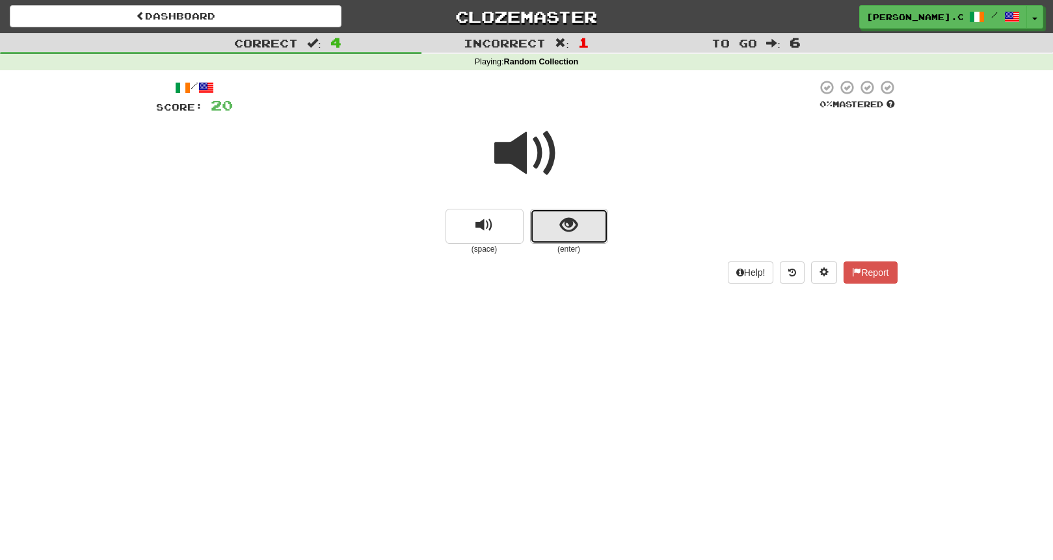
click at [578, 236] on button "show sentence" at bounding box center [569, 226] width 78 height 35
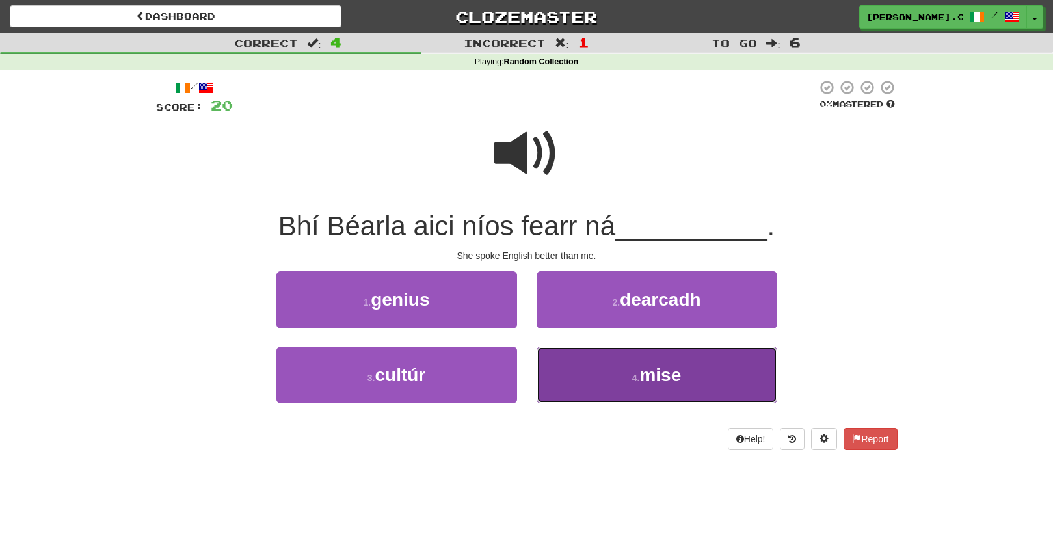
click at [586, 385] on button "4 . mise" at bounding box center [657, 375] width 241 height 57
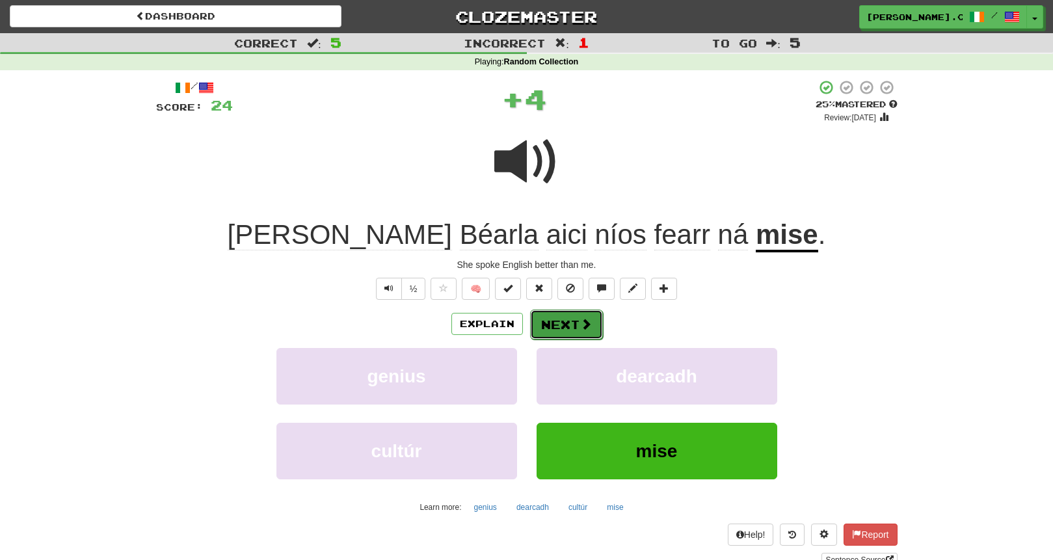
click at [567, 327] on button "Next" at bounding box center [566, 325] width 73 height 30
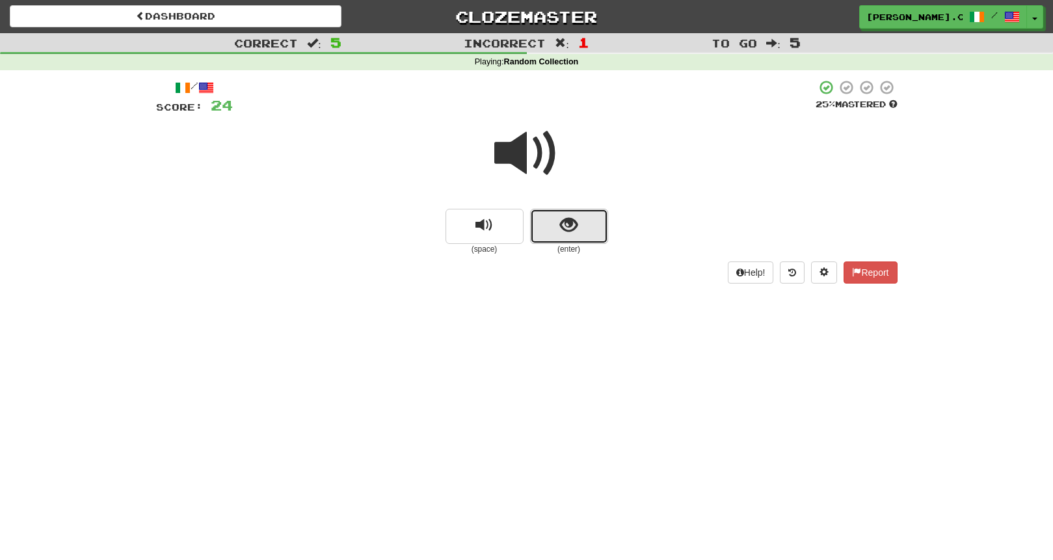
click at [573, 224] on span "show sentence" at bounding box center [569, 226] width 18 height 18
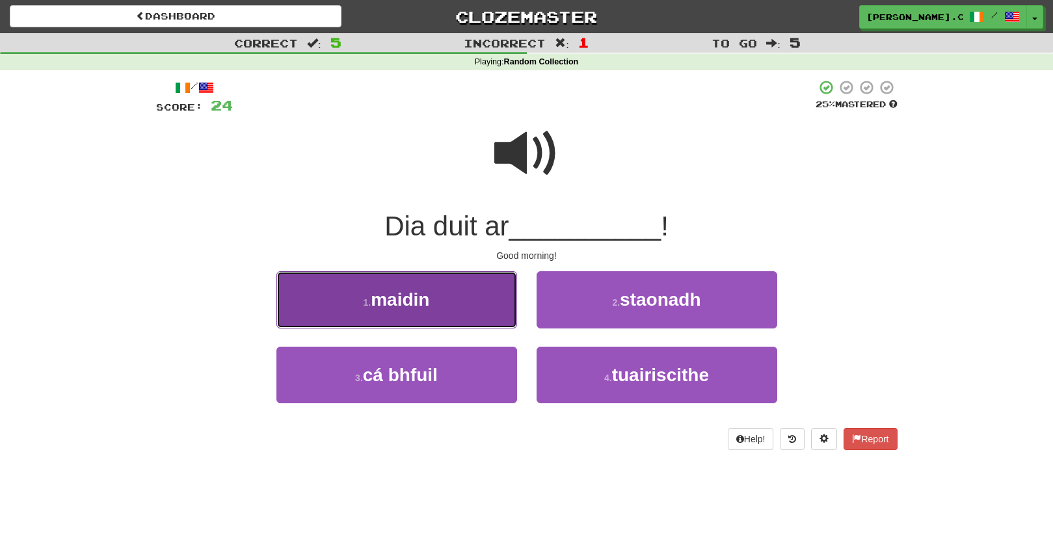
click at [453, 316] on button "1 . maidin" at bounding box center [397, 299] width 241 height 57
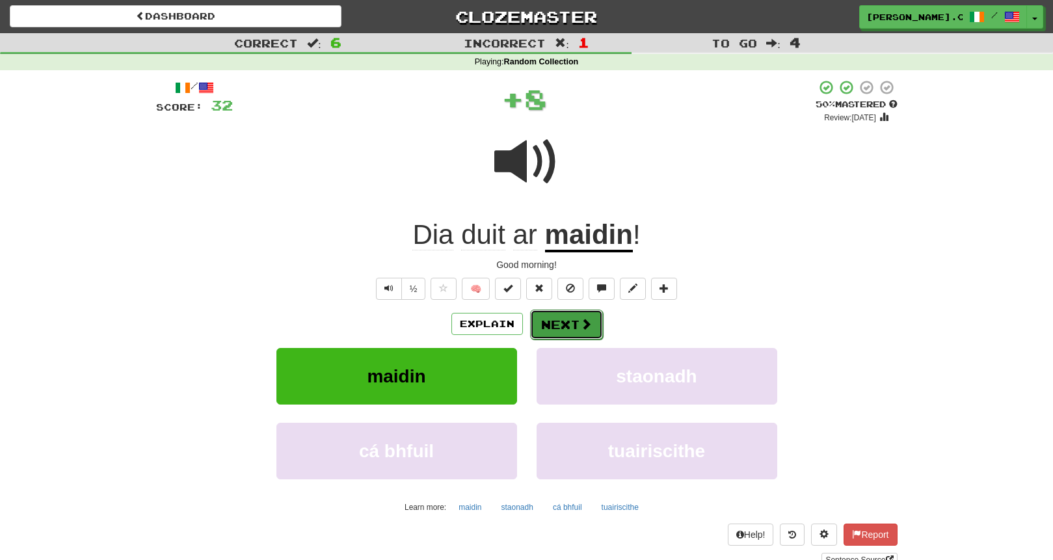
click at [562, 326] on button "Next" at bounding box center [566, 325] width 73 height 30
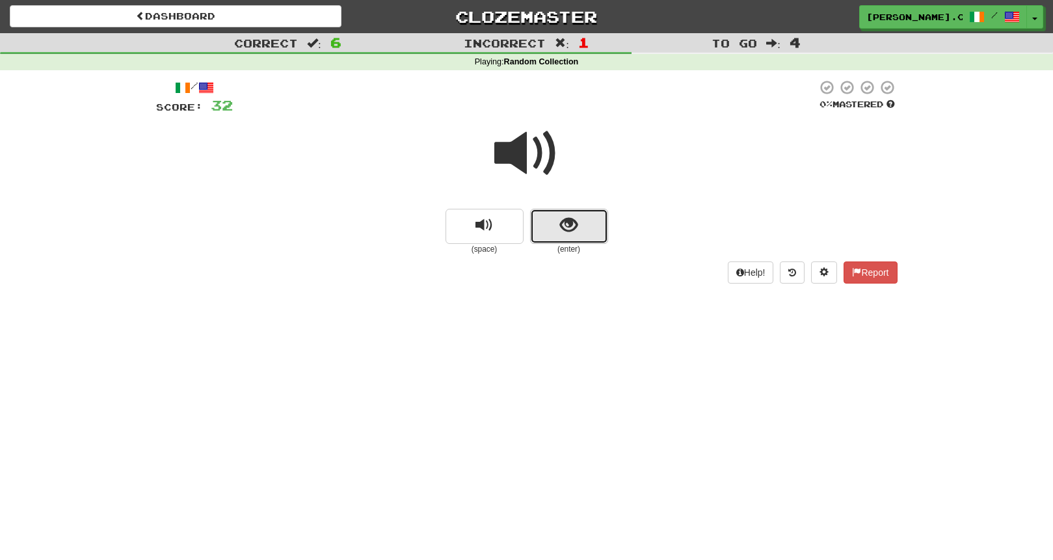
click at [598, 236] on button "show sentence" at bounding box center [569, 226] width 78 height 35
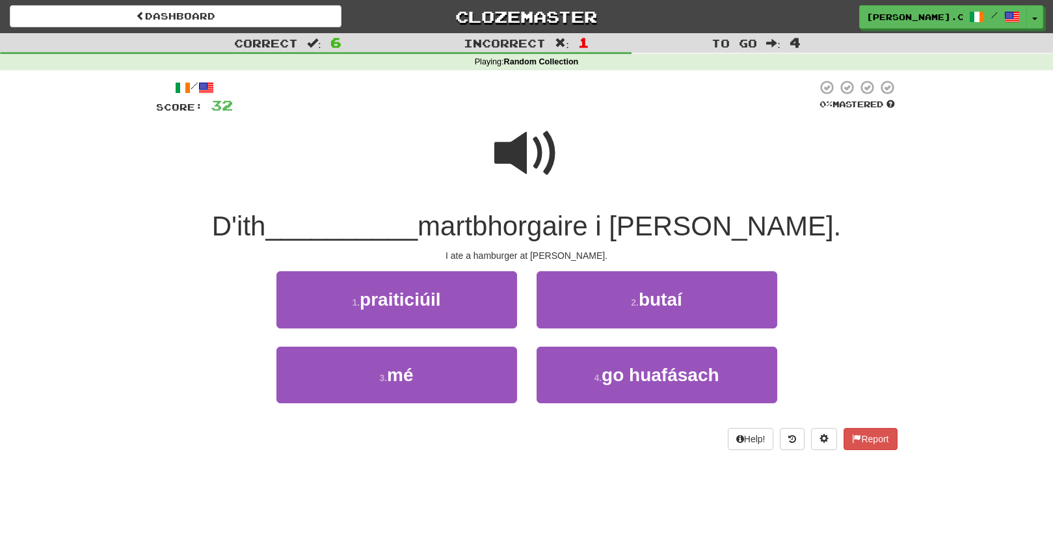
click at [538, 165] on span at bounding box center [526, 153] width 65 height 65
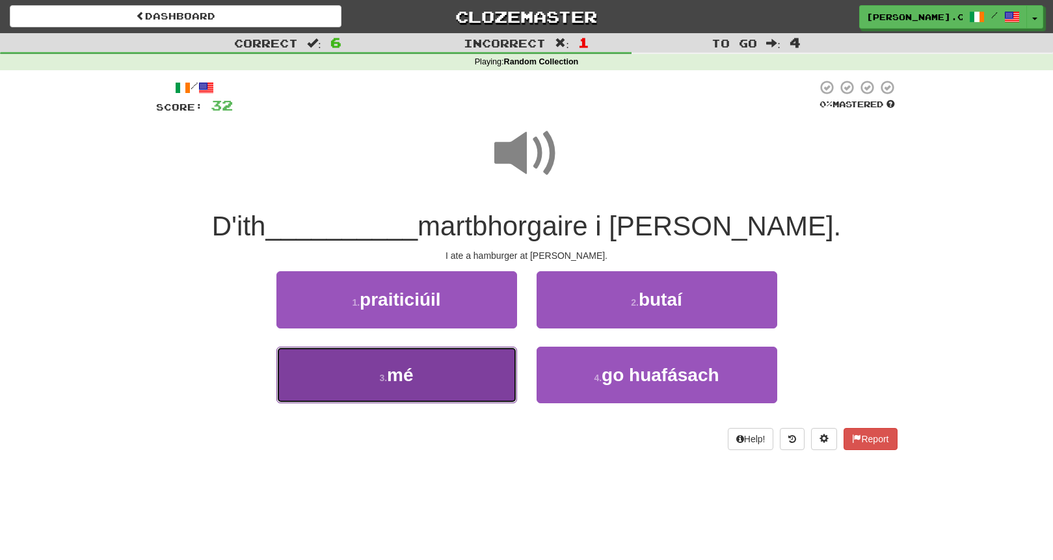
click at [462, 381] on button "3 . mé" at bounding box center [397, 375] width 241 height 57
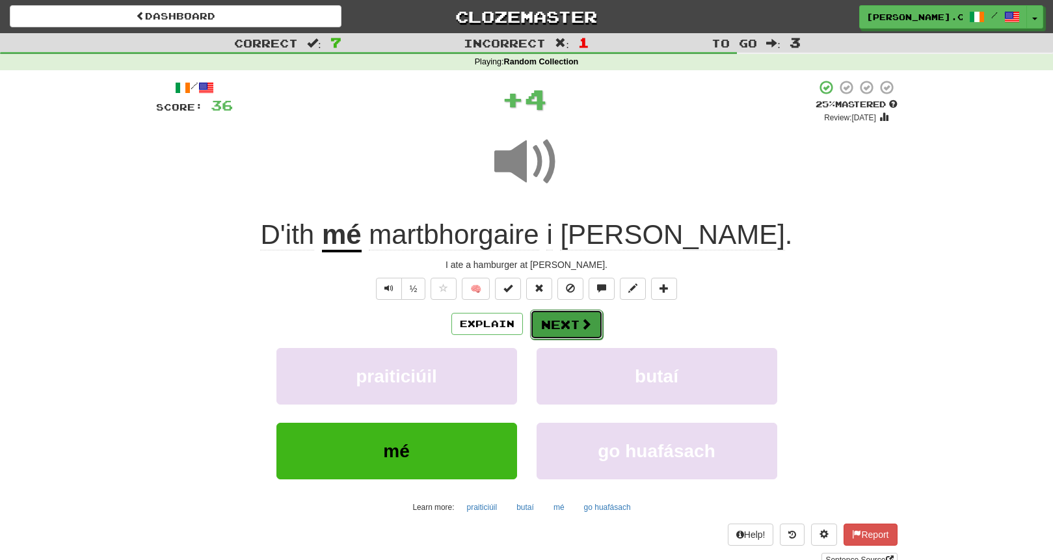
click at [549, 323] on button "Next" at bounding box center [566, 325] width 73 height 30
